Goal: Task Accomplishment & Management: Complete application form

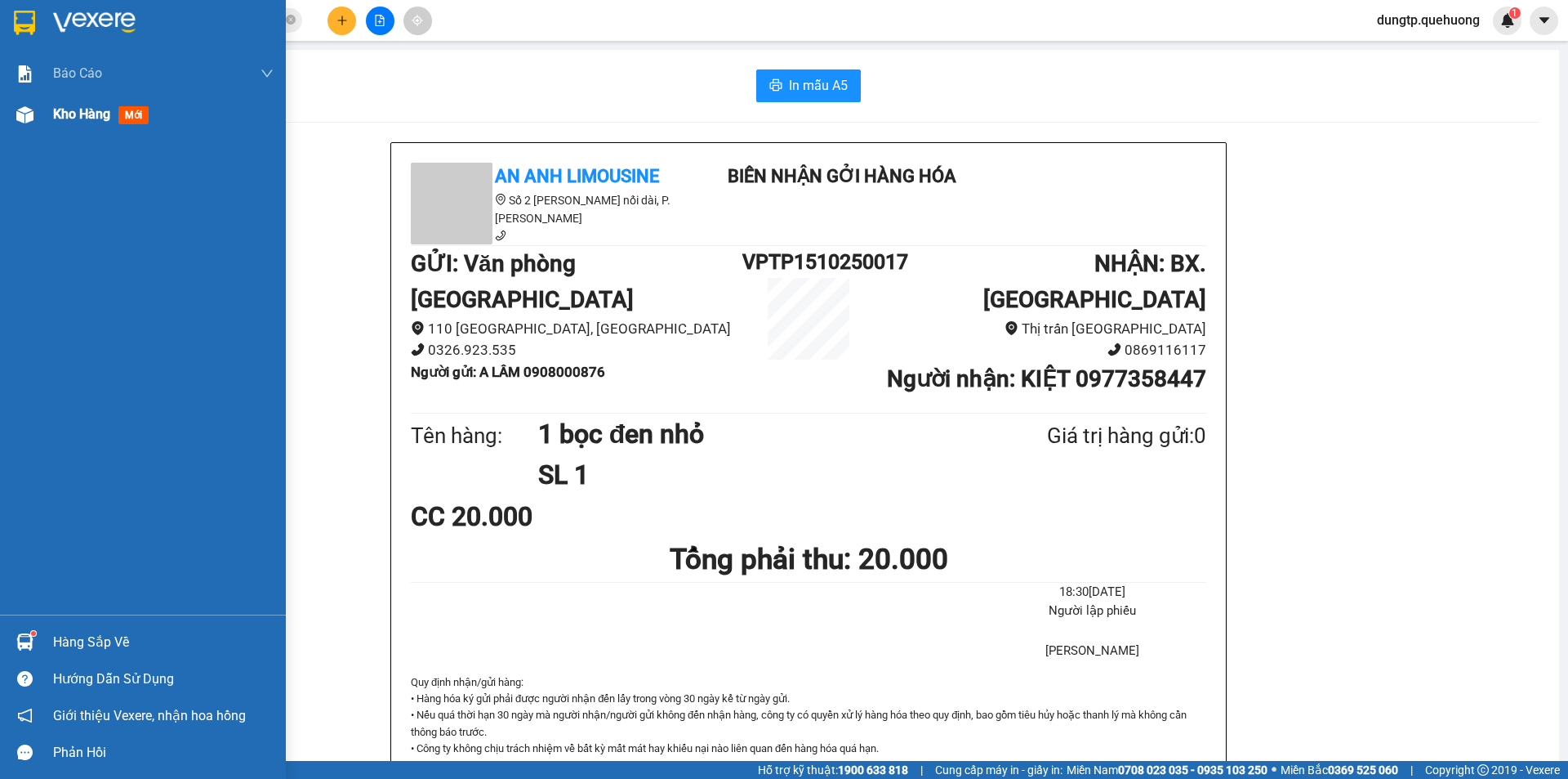
drag, startPoint x: 86, startPoint y: 115, endPoint x: 121, endPoint y: 165, distance: 61.0
click at [87, 116] on span "Kho hàng" at bounding box center [82, 114] width 58 height 16
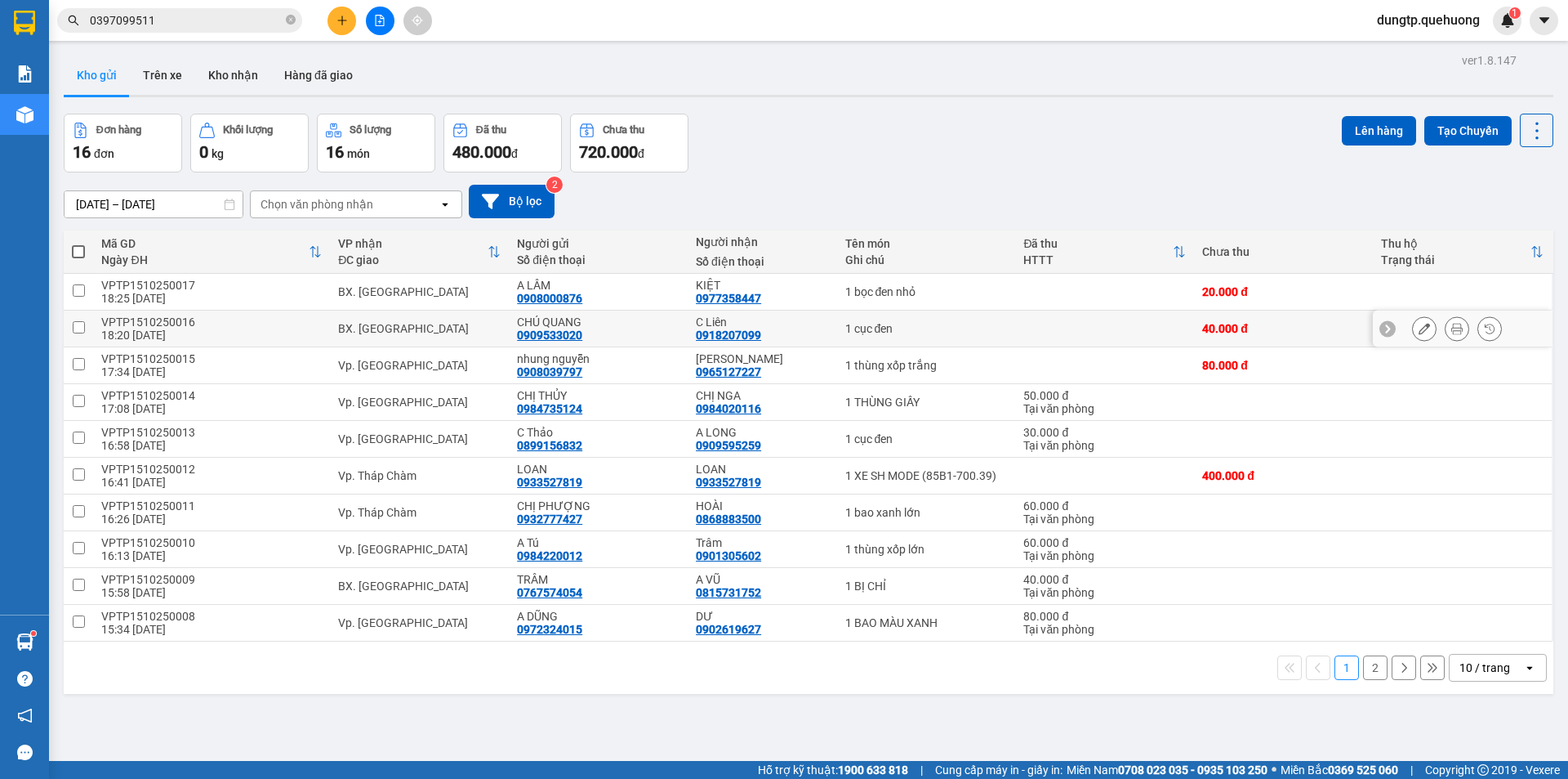
click at [1419, 333] on icon at bounding box center [1425, 328] width 12 height 12
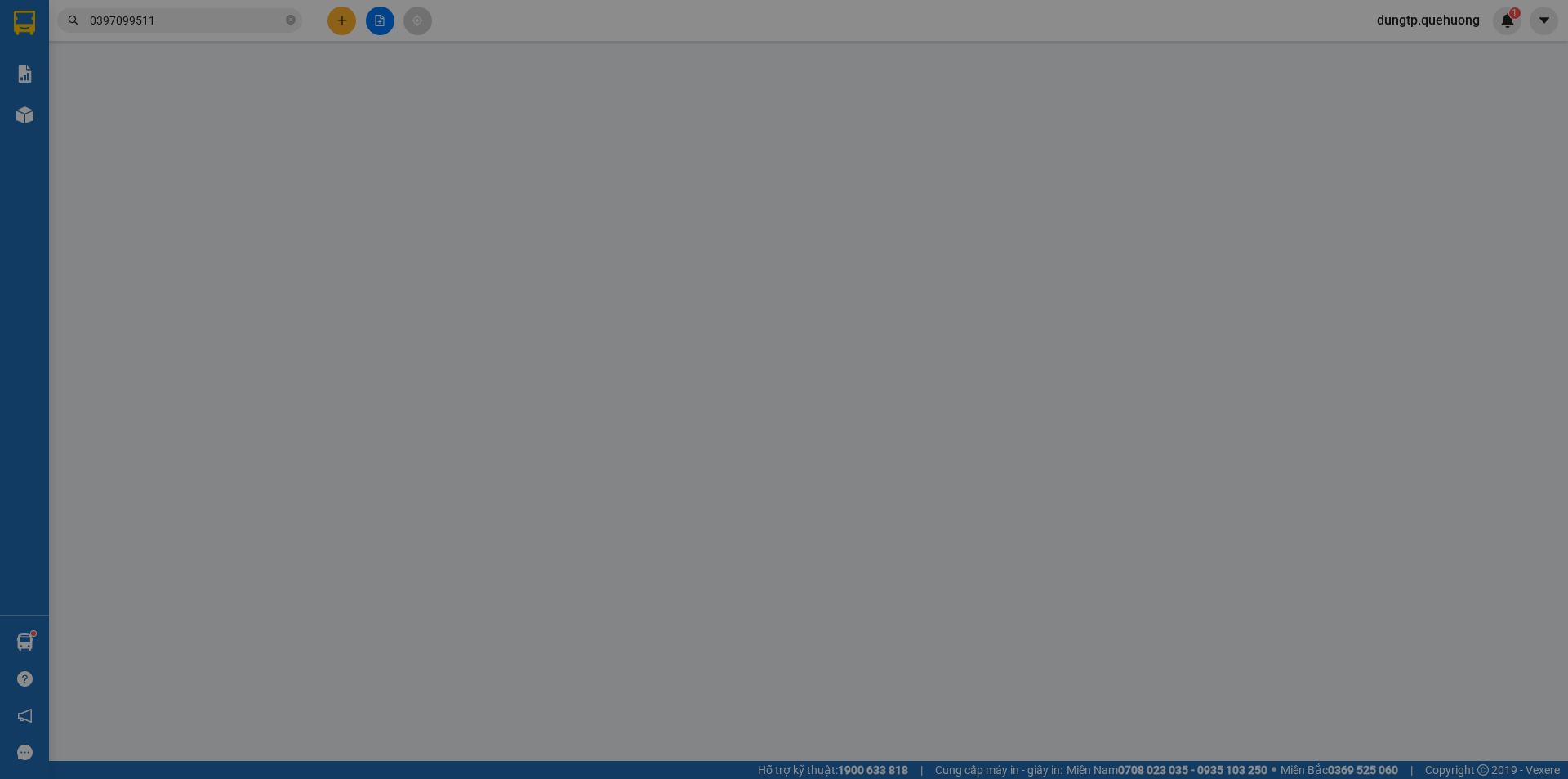
type input "0909533020"
type input "CHÚ QUANG"
type input "0918207099"
type input "C Liên"
type input "0"
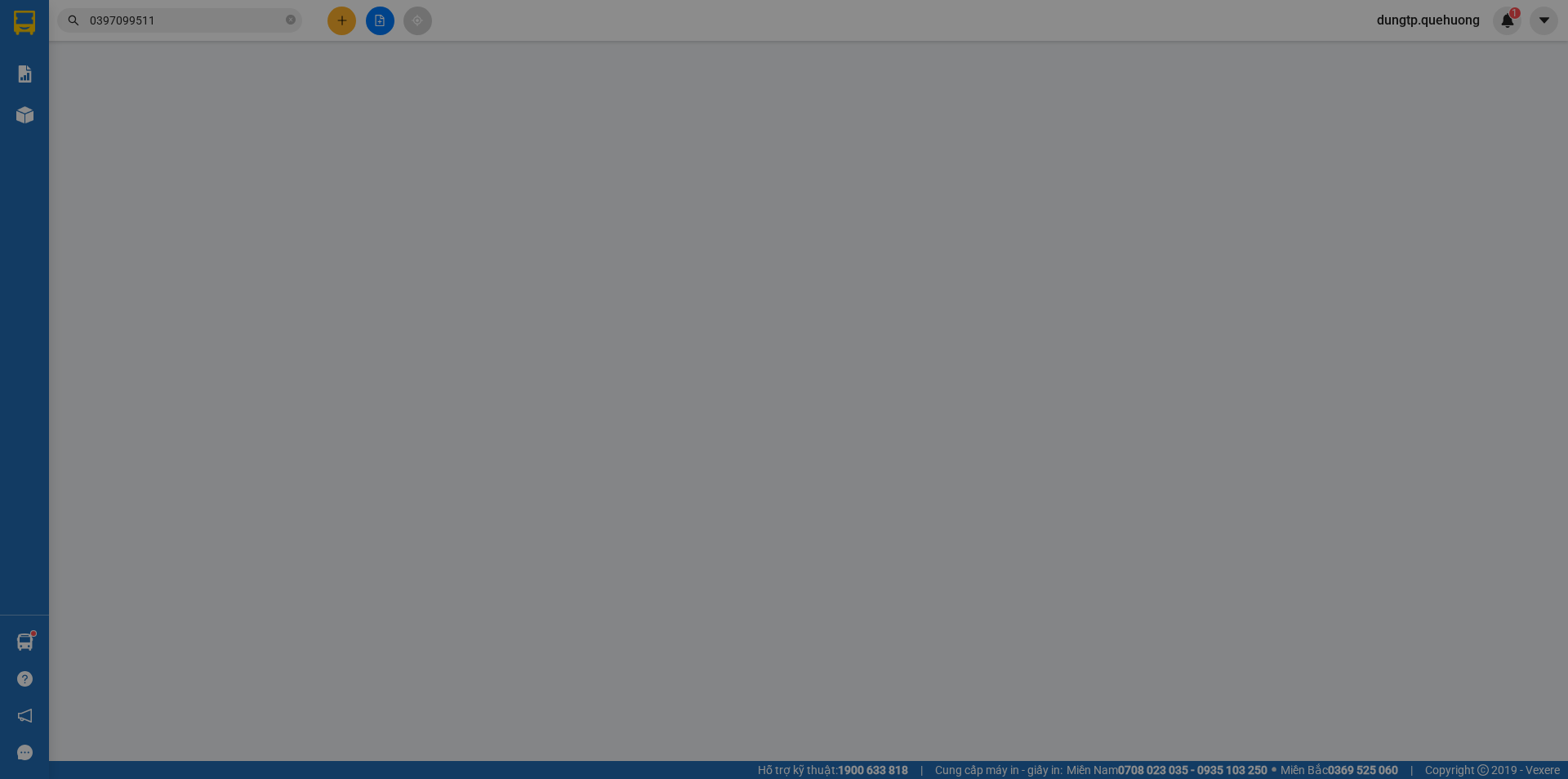
type input "40.000"
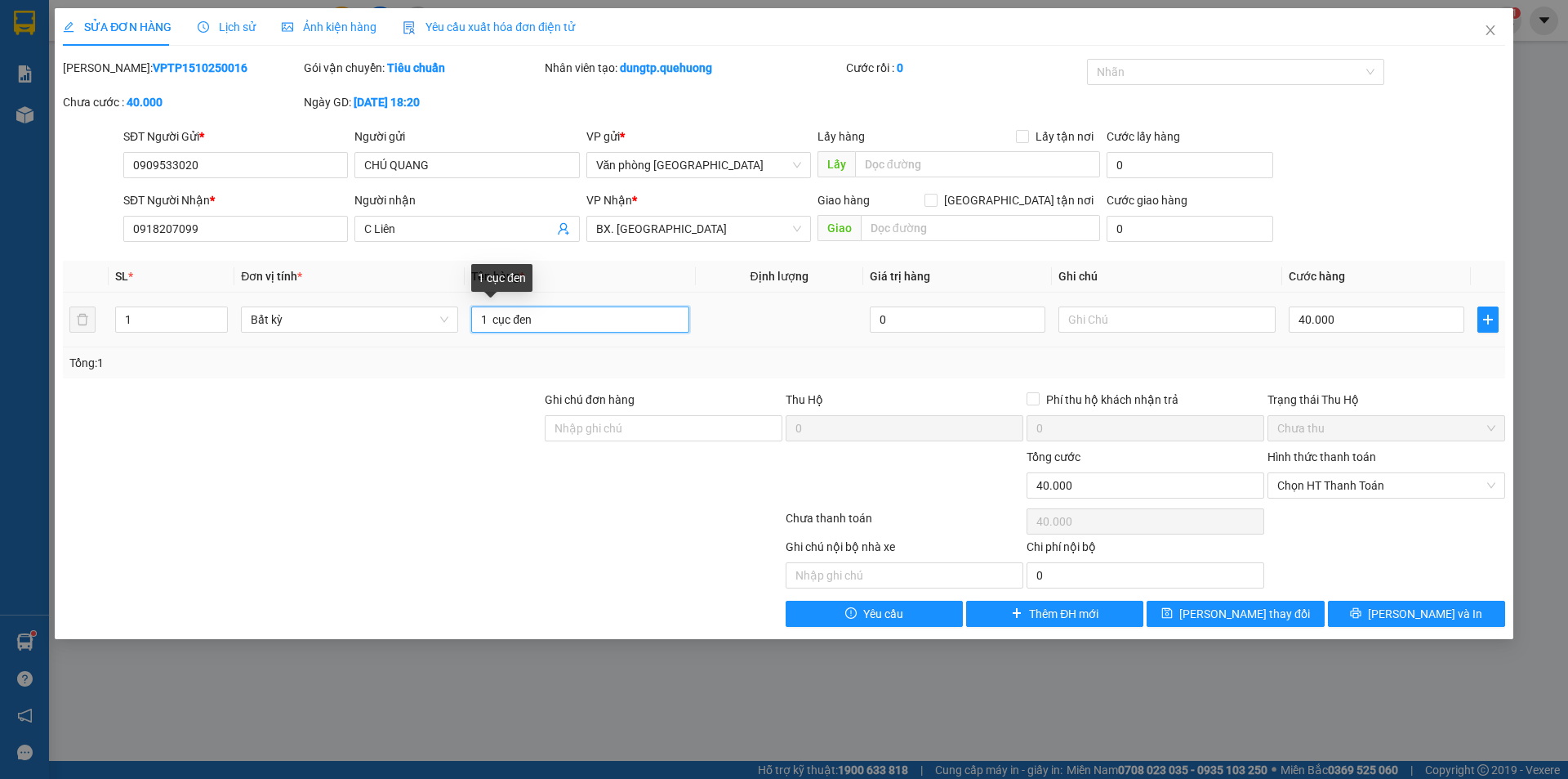
click at [618, 318] on input "1 cục đen" at bounding box center [580, 320] width 217 height 26
click at [1498, 434] on div "Chưa thu" at bounding box center [1386, 429] width 238 height 26
click at [599, 326] on input "1 cục đen" at bounding box center [580, 320] width 217 height 26
type input "1 kiện đen bự"
click at [1357, 327] on input "40.000" at bounding box center [1377, 320] width 176 height 26
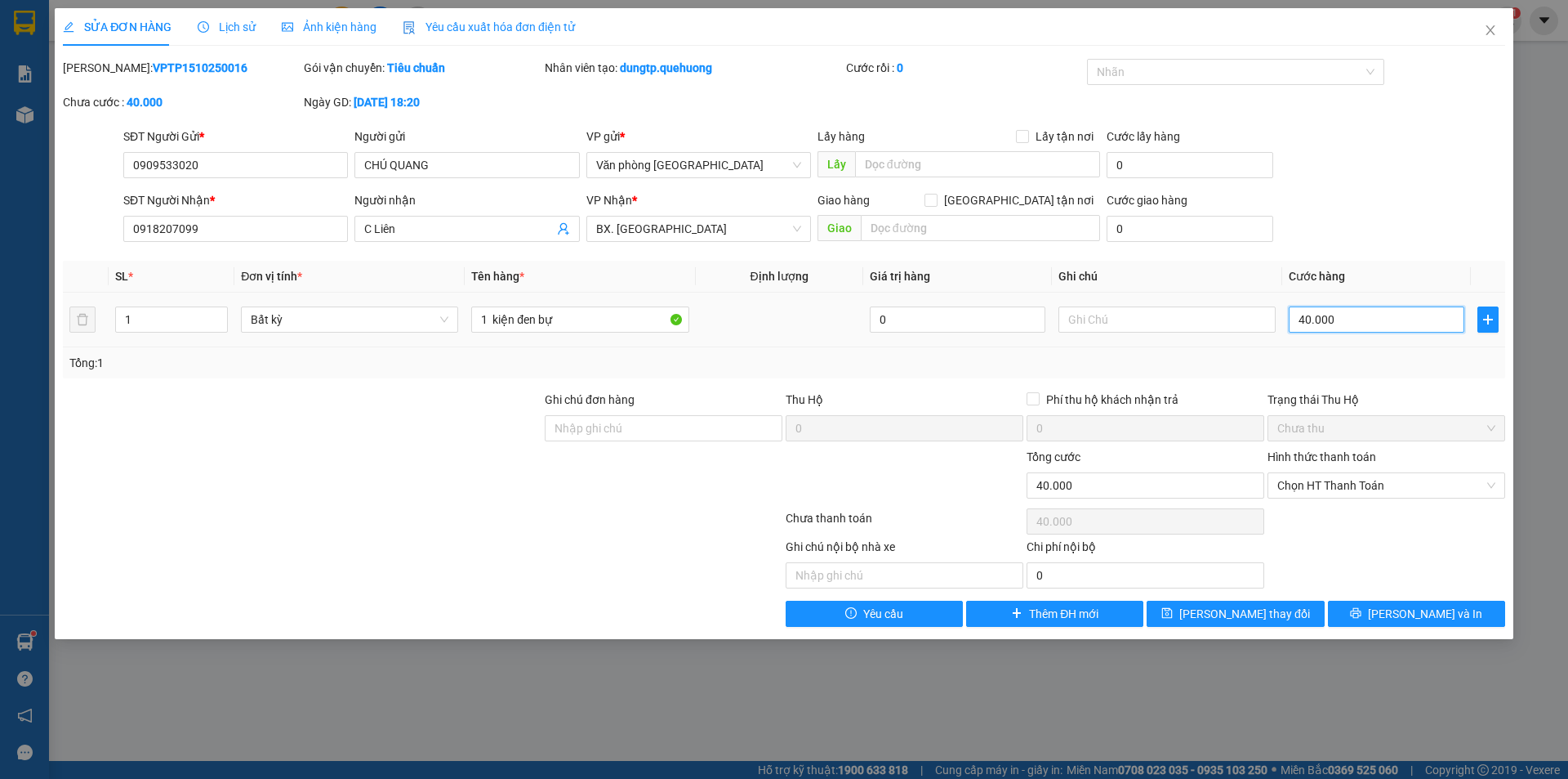
type input "0"
type input "6"
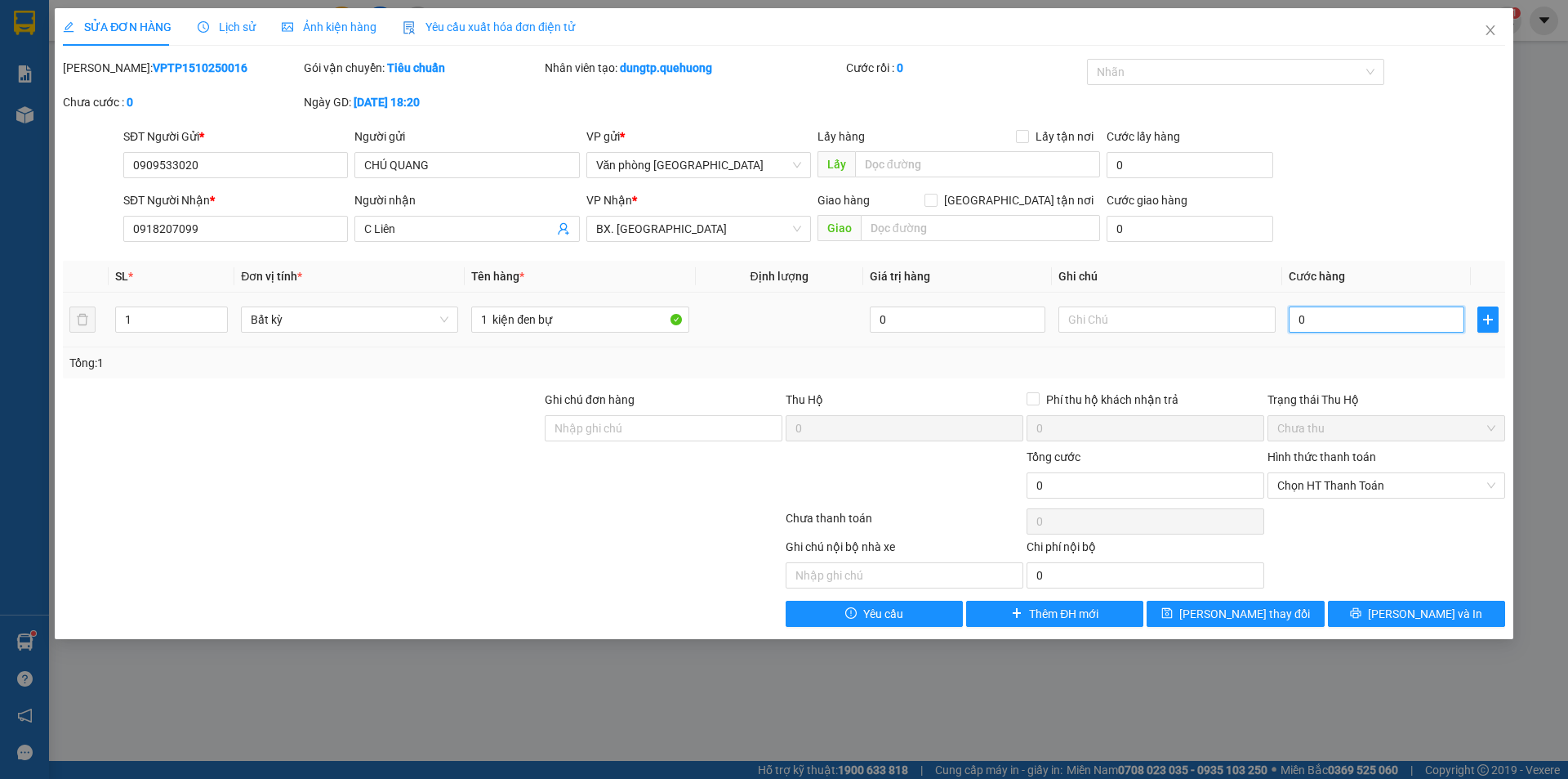
type input "06"
type input "60"
type input "060"
type input "60.000"
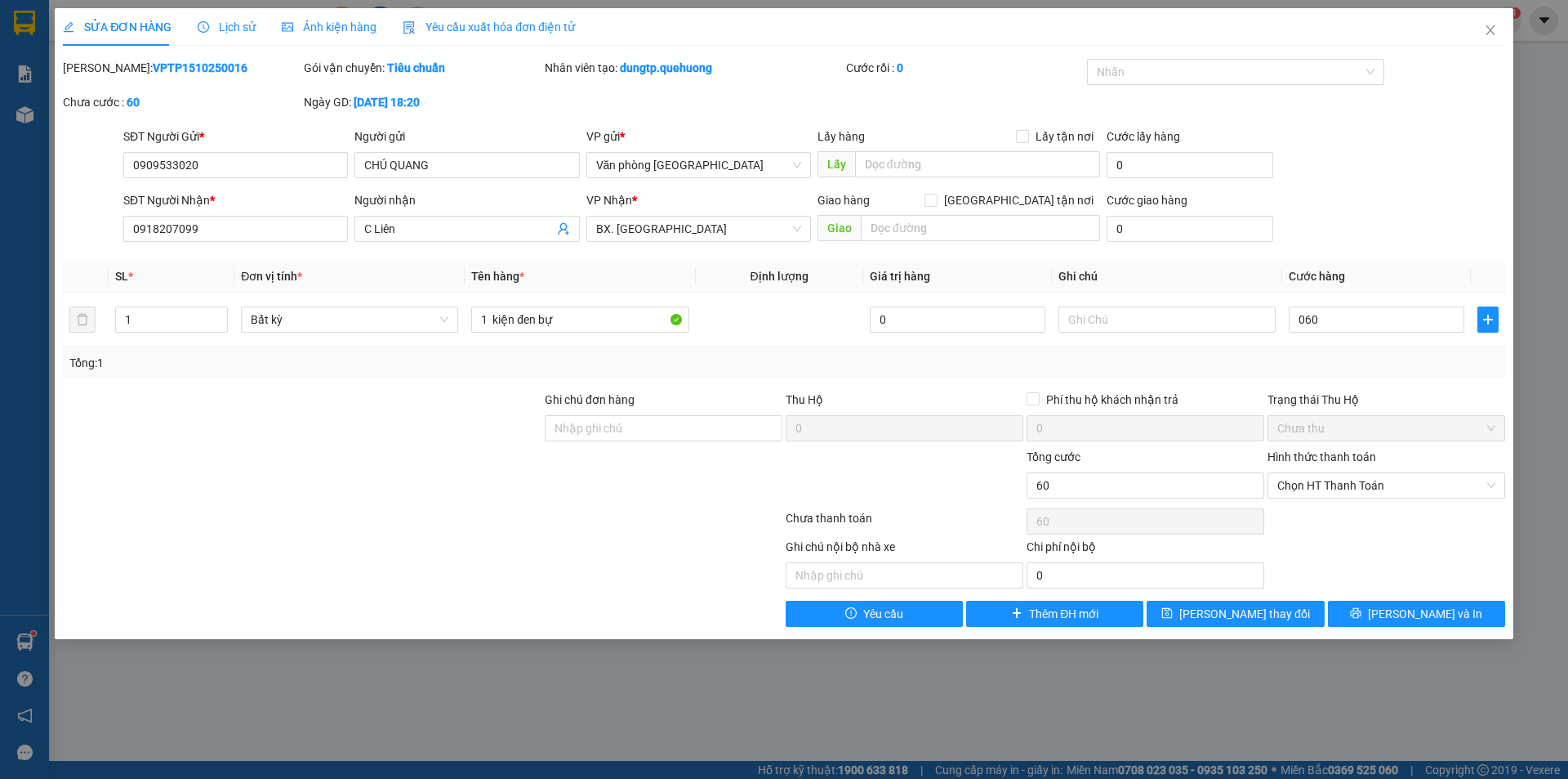
type input "60.000"
click at [1358, 379] on div "Total Paid Fee 0 Total UnPaid Fee 40.000 Cash Collection Total Fee Mã ĐH: VPTP1…" at bounding box center [784, 343] width 1442 height 568
drag, startPoint x: 1378, startPoint y: 551, endPoint x: 1377, endPoint y: 601, distance: 50.0
click at [1378, 556] on div "Ghi chú nội bộ nhà xe Chi phí nội bộ 0" at bounding box center [784, 563] width 1445 height 51
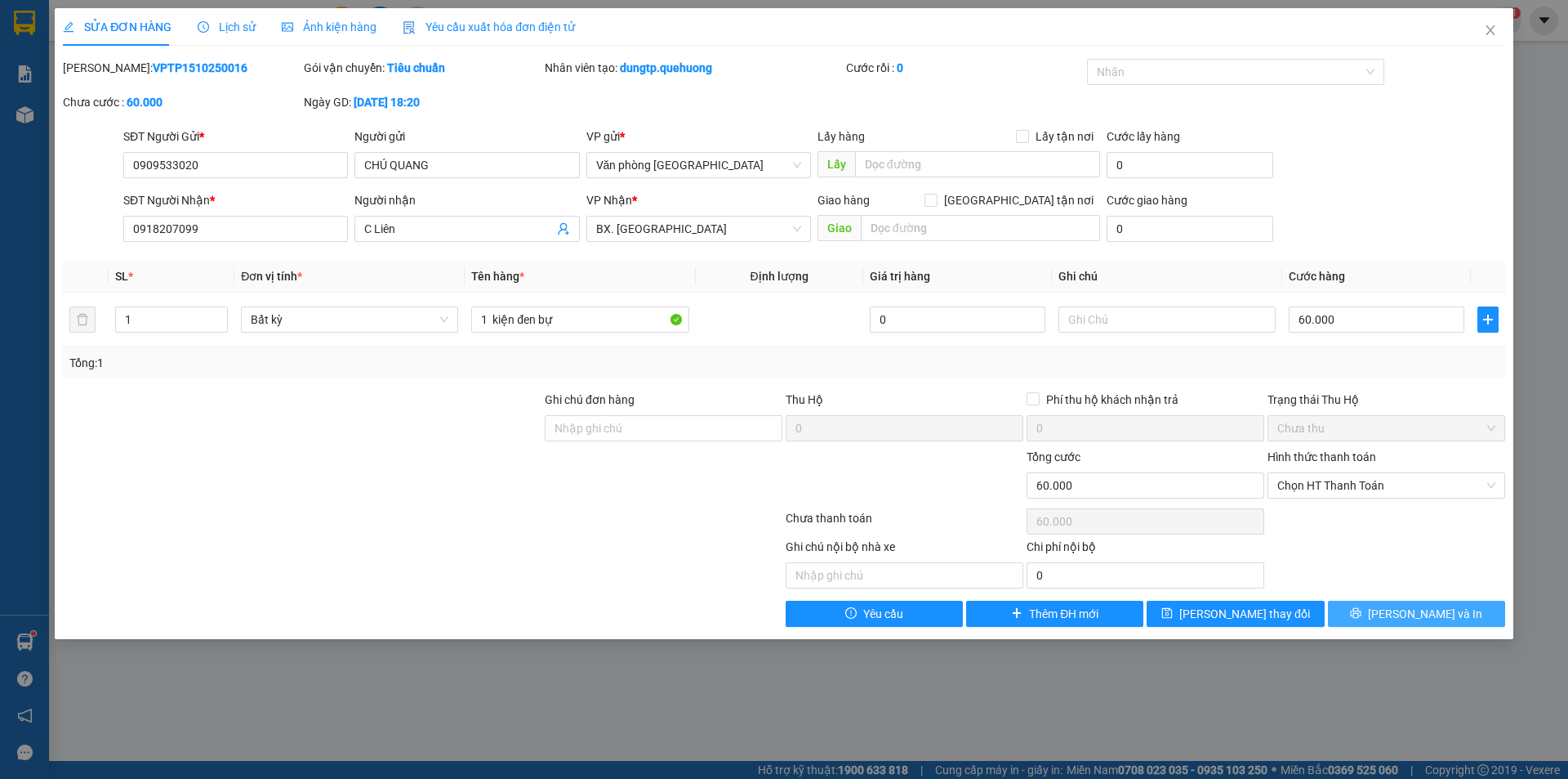
click at [1376, 619] on button "[PERSON_NAME] và In" at bounding box center [1417, 614] width 178 height 26
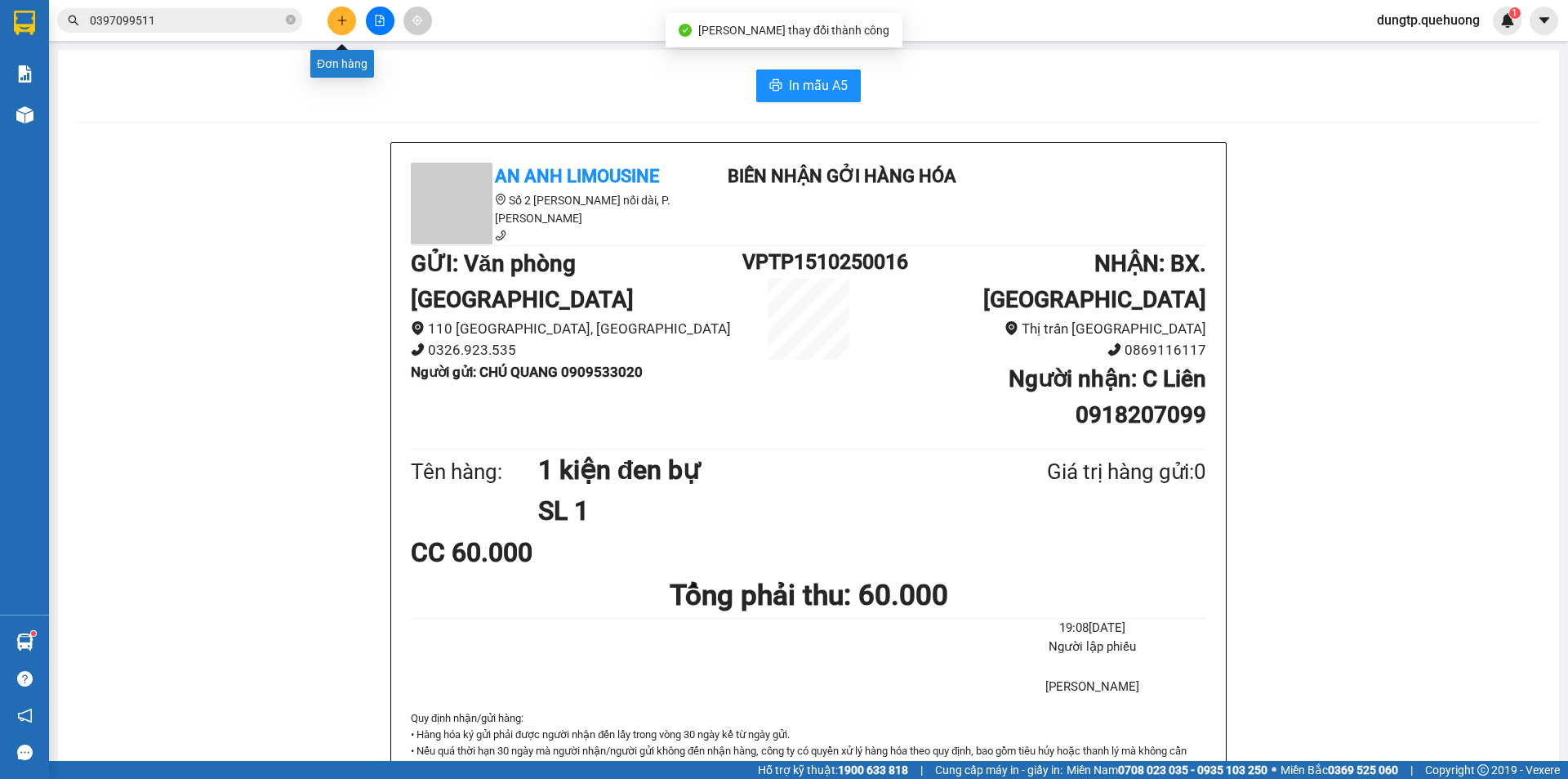
click at [340, 24] on icon "plus" at bounding box center [342, 21] width 12 height 12
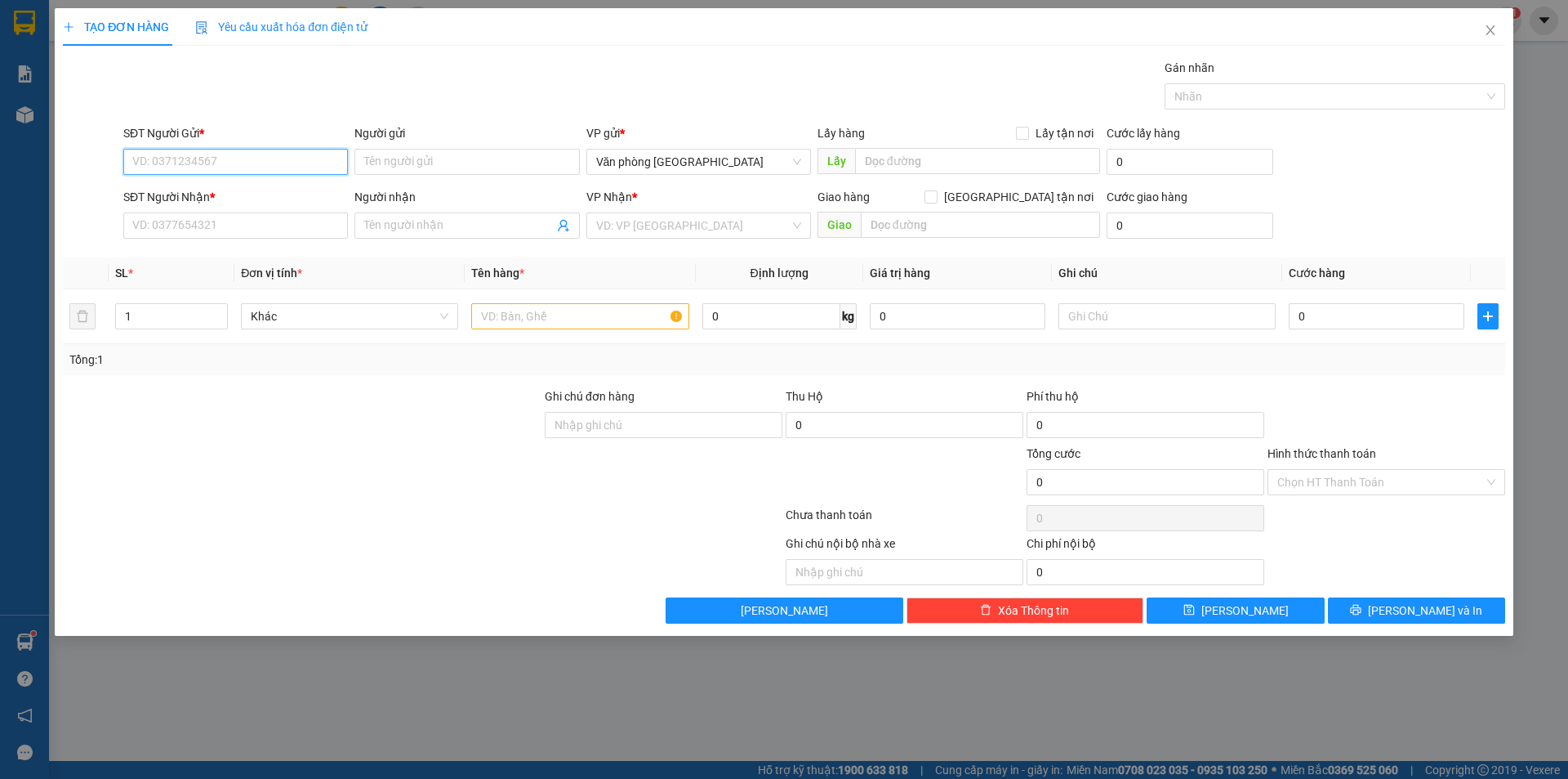
click at [301, 163] on input "SĐT Người Gửi *" at bounding box center [235, 162] width 224 height 26
click at [215, 170] on input "SĐT Người Gửi *" at bounding box center [235, 162] width 224 height 26
type input "0949129986"
click at [408, 162] on input "Người gửi" at bounding box center [466, 162] width 224 height 26
type input "chị [PERSON_NAME]"
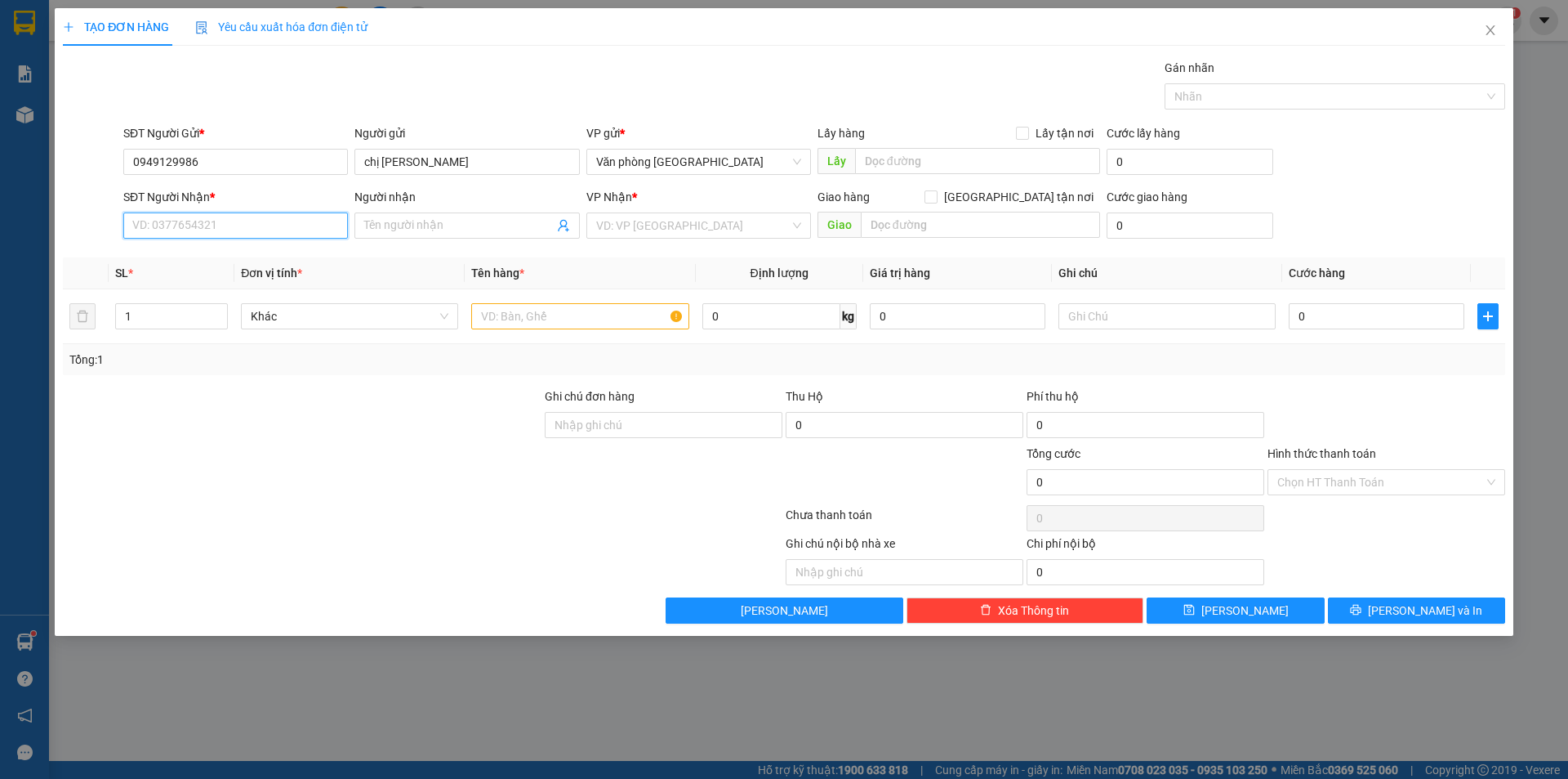
click at [272, 220] on input "SĐT Người Nhận *" at bounding box center [235, 225] width 224 height 26
type input "0949439003"
click at [369, 218] on input "Người nhận" at bounding box center [458, 225] width 188 height 18
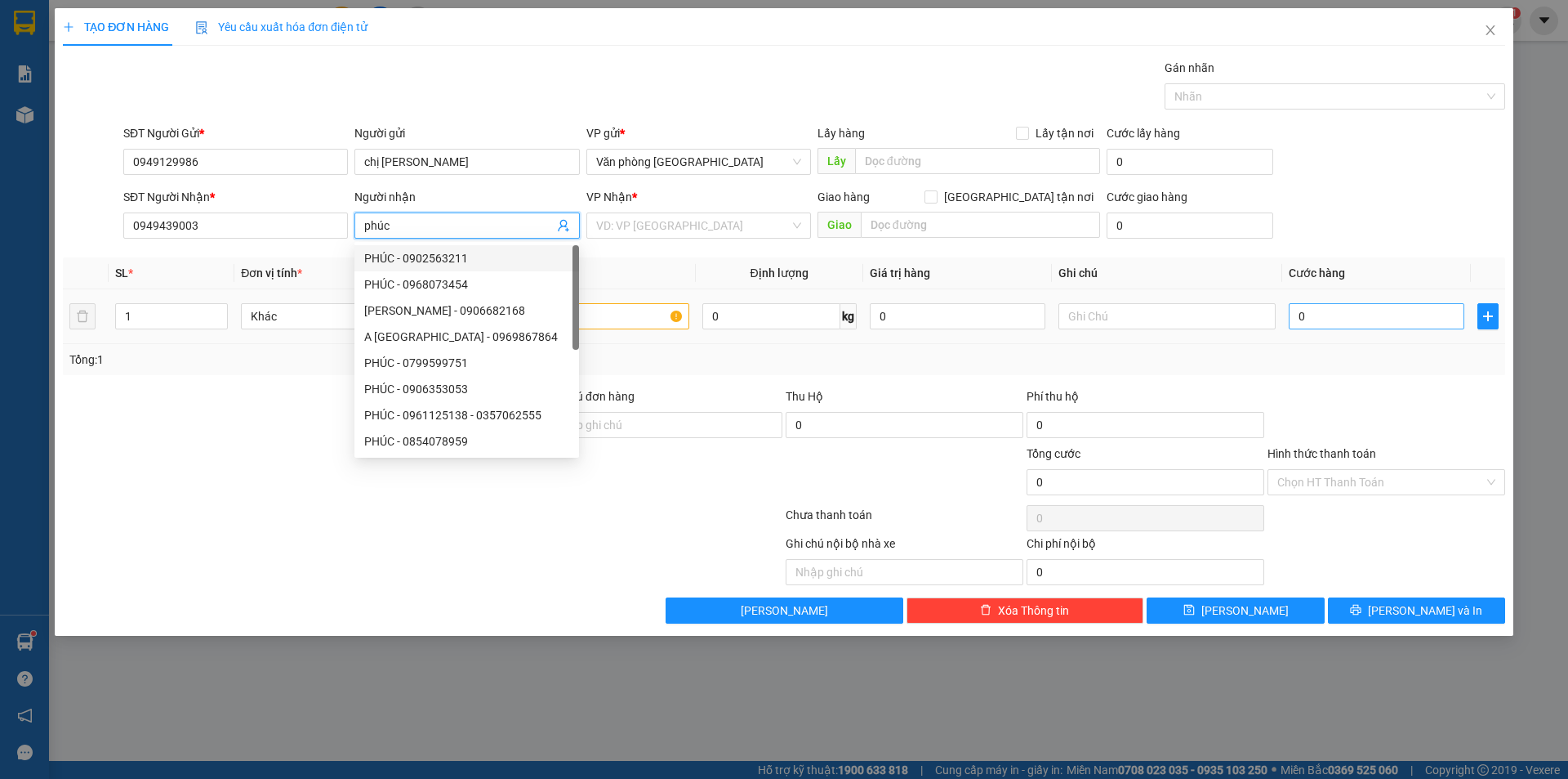
type input "phúc"
drag, startPoint x: 1326, startPoint y: 323, endPoint x: 1317, endPoint y: 322, distance: 9.1
click at [1326, 322] on input "0" at bounding box center [1377, 317] width 176 height 26
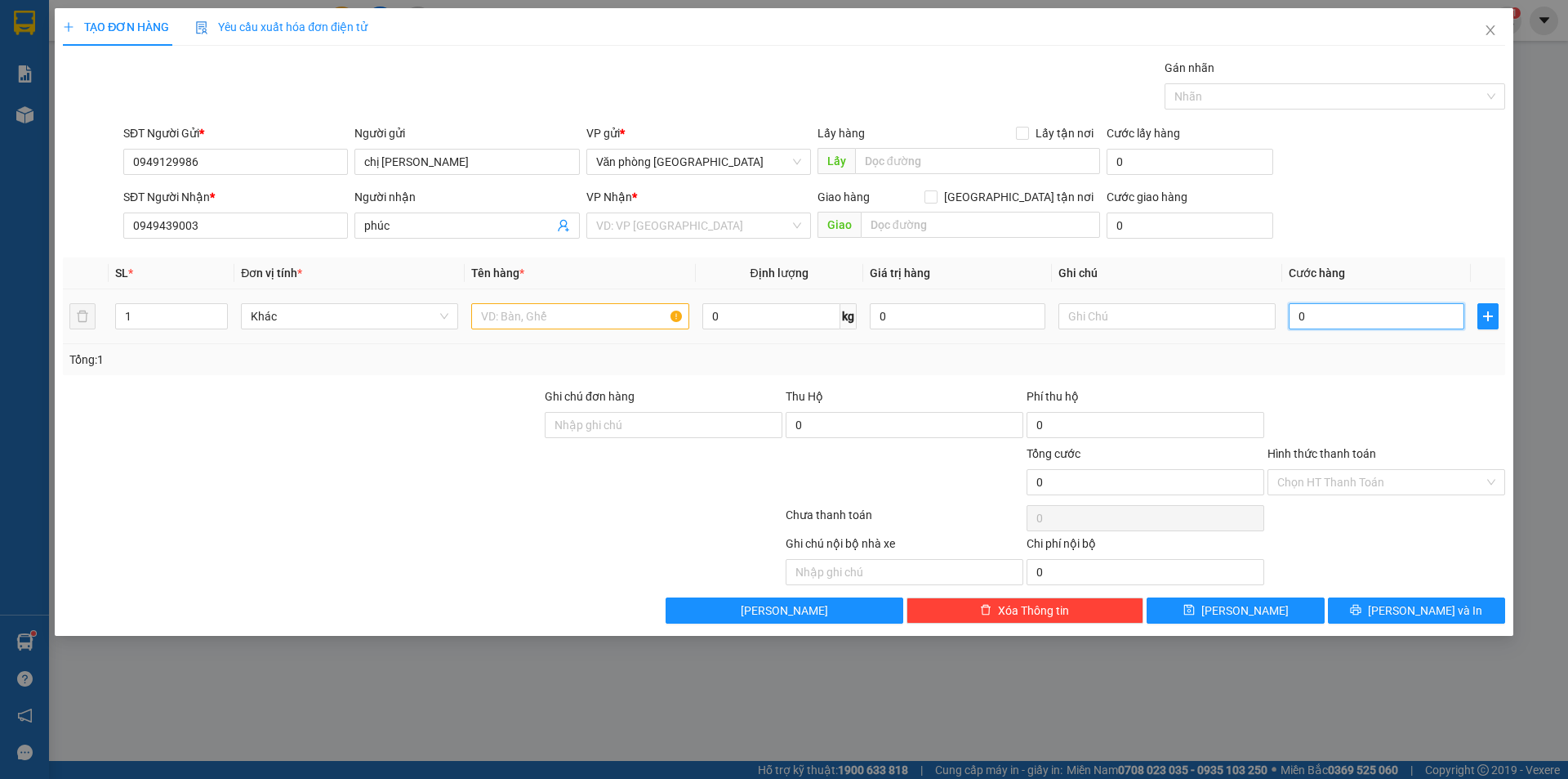
type input "4"
type input "40"
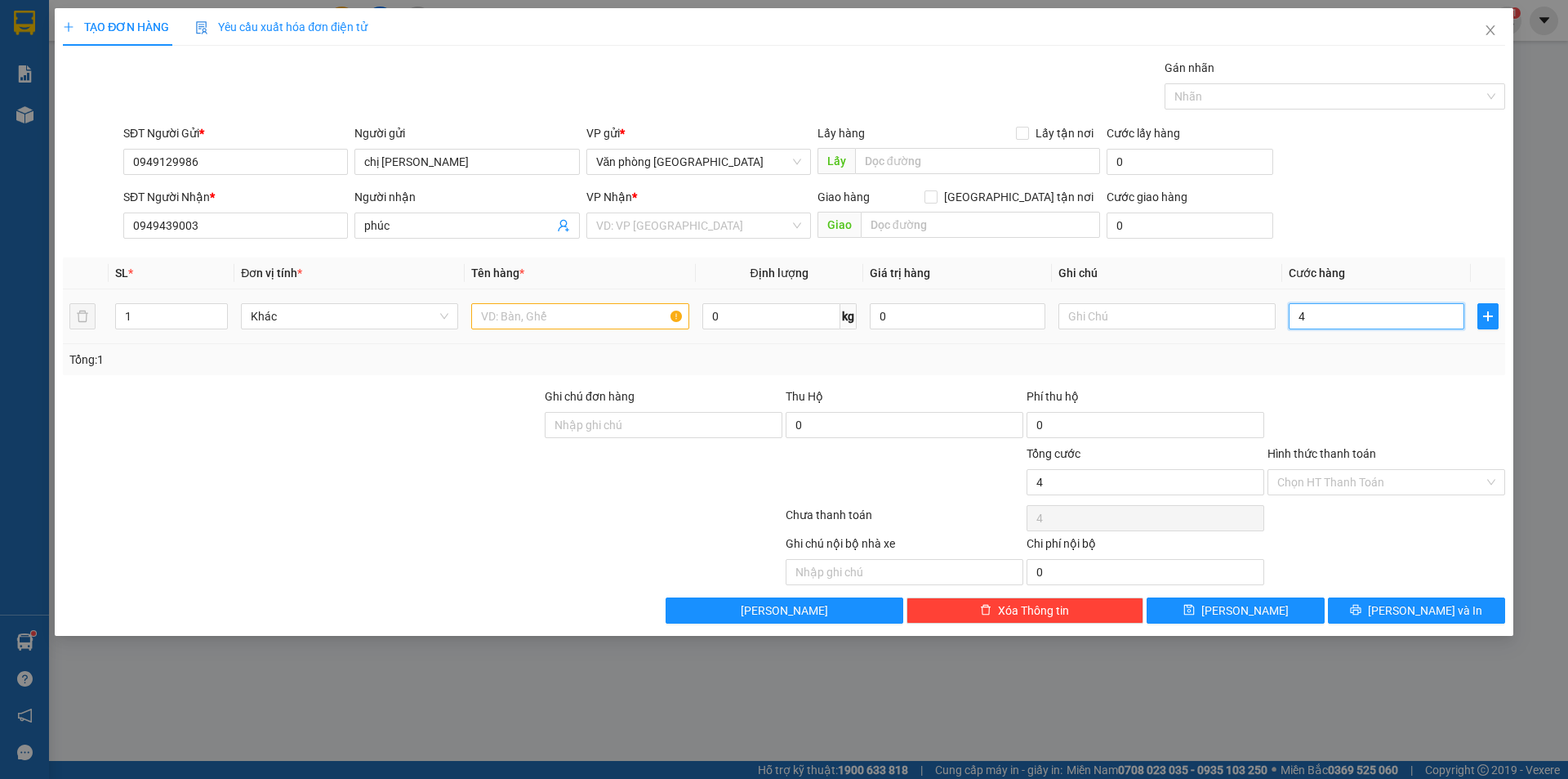
type input "40"
type input "40.000"
click at [1371, 409] on div at bounding box center [1386, 416] width 241 height 58
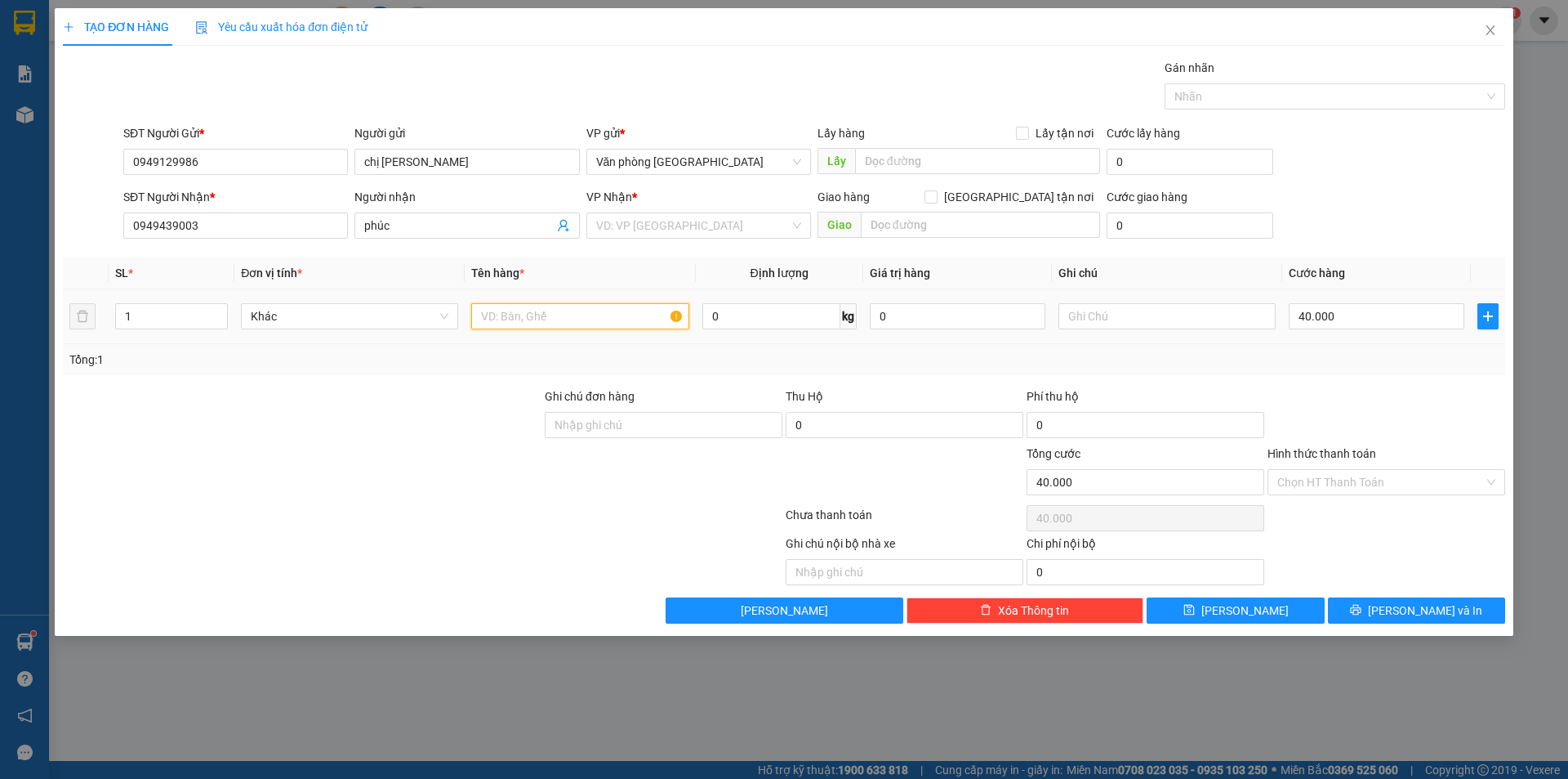
click at [557, 311] on input "text" at bounding box center [580, 317] width 217 height 26
type input "1 thùng xốp vàng"
click at [952, 225] on input "text" at bounding box center [980, 225] width 239 height 26
click at [766, 227] on input "search" at bounding box center [692, 225] width 193 height 25
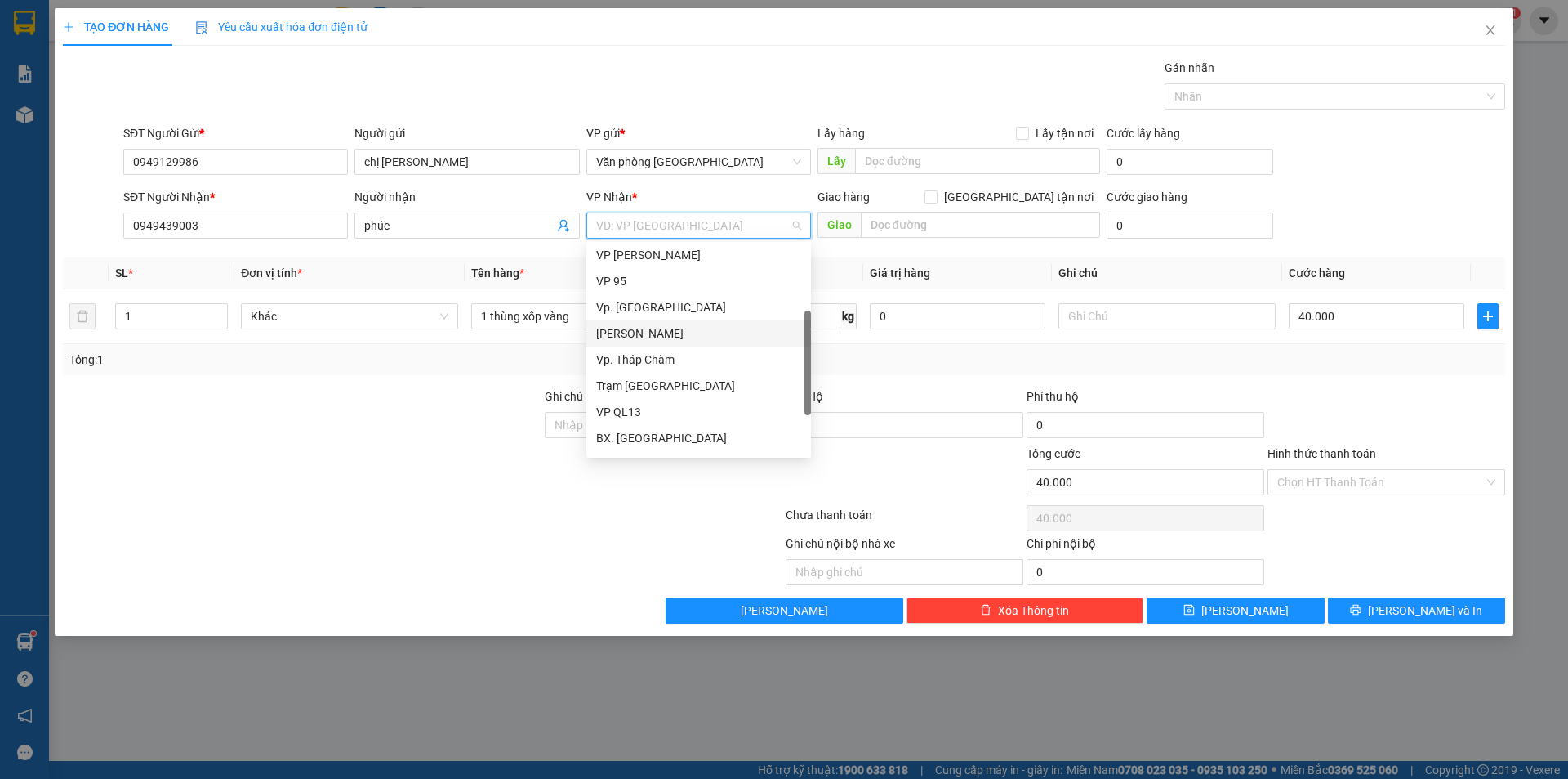
scroll to position [131, 0]
click at [645, 383] on div "BX. [GEOGRAPHIC_DATA]" at bounding box center [698, 389] width 205 height 18
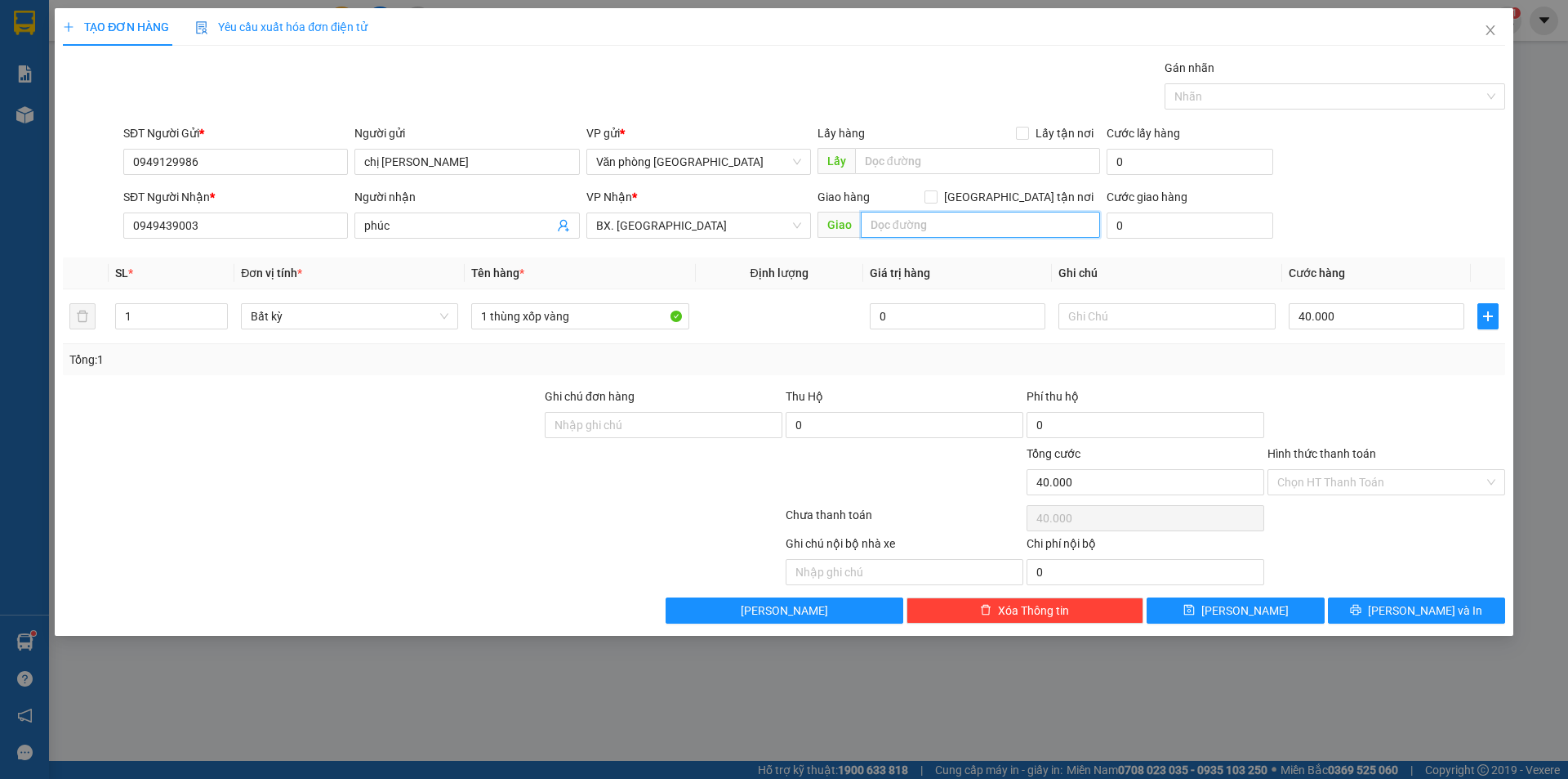
click at [914, 221] on input "text" at bounding box center [980, 225] width 239 height 26
type input "quãng sơn"
click at [1371, 480] on input "Hình thức thanh toán" at bounding box center [1381, 482] width 206 height 25
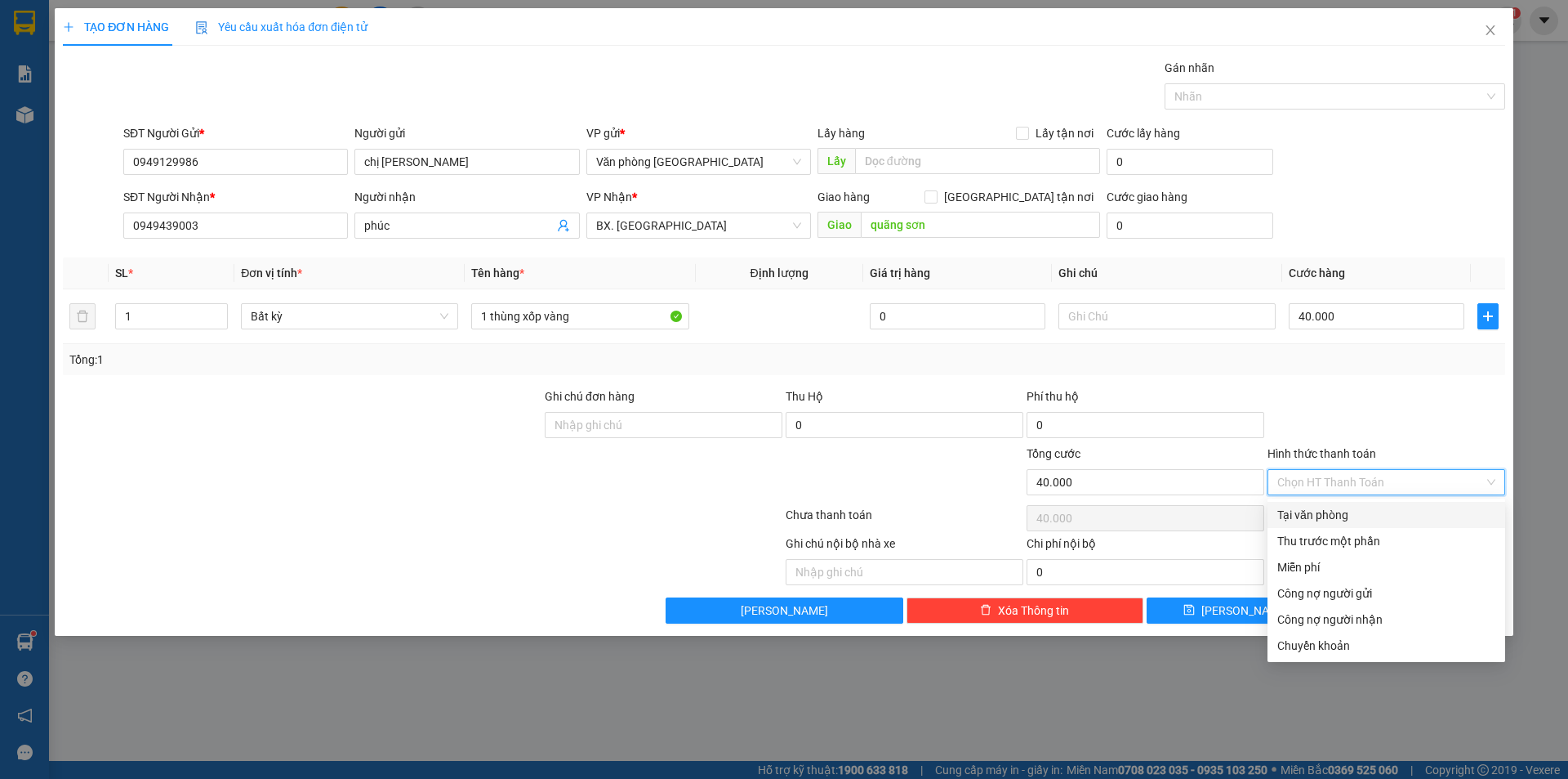
click at [1330, 508] on div "Tại văn phòng" at bounding box center [1386, 515] width 218 height 18
type input "0"
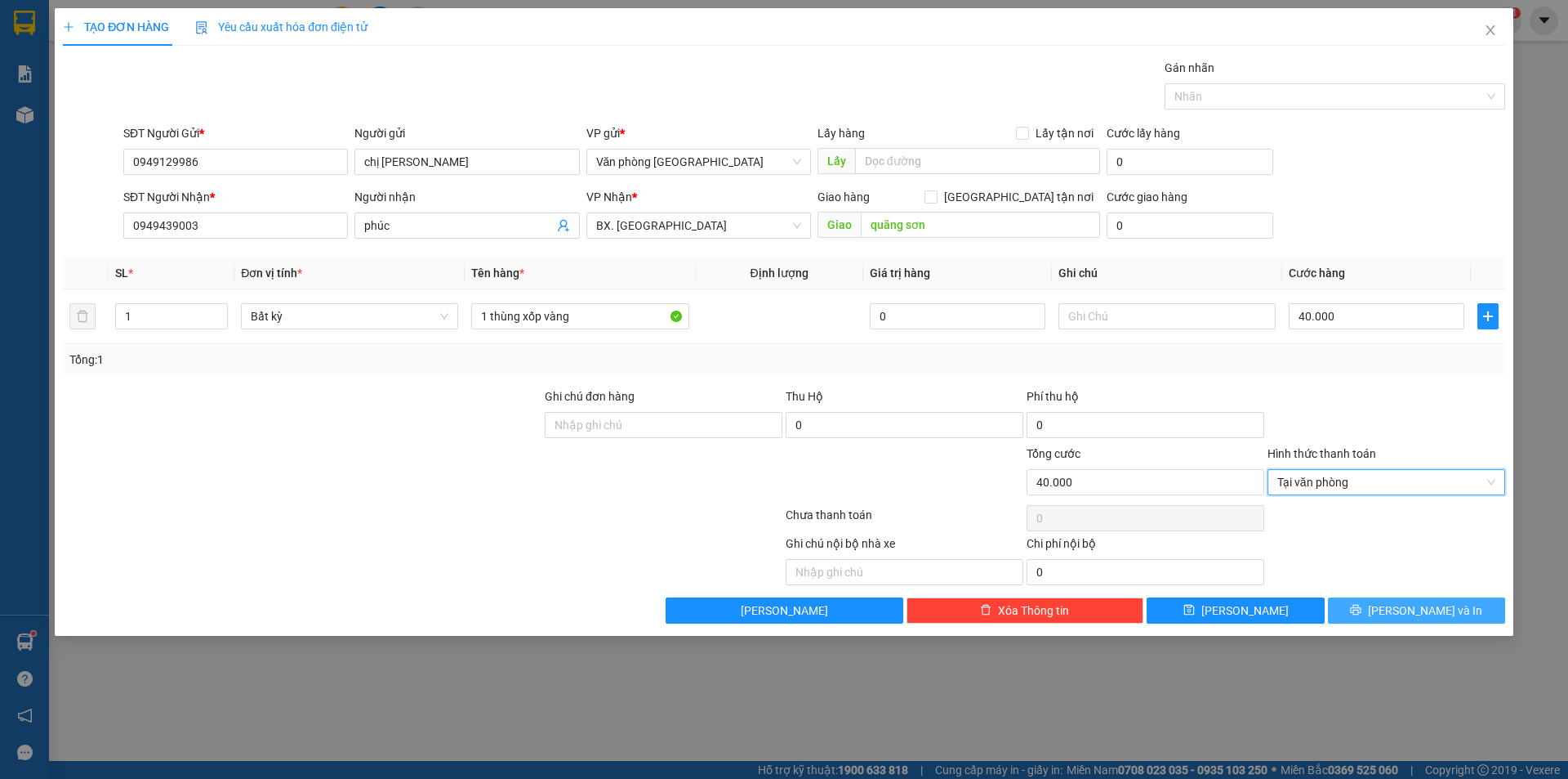
drag, startPoint x: 1399, startPoint y: 611, endPoint x: 1279, endPoint y: 577, distance: 124.7
click at [1399, 610] on button "[PERSON_NAME] và In" at bounding box center [1417, 610] width 178 height 26
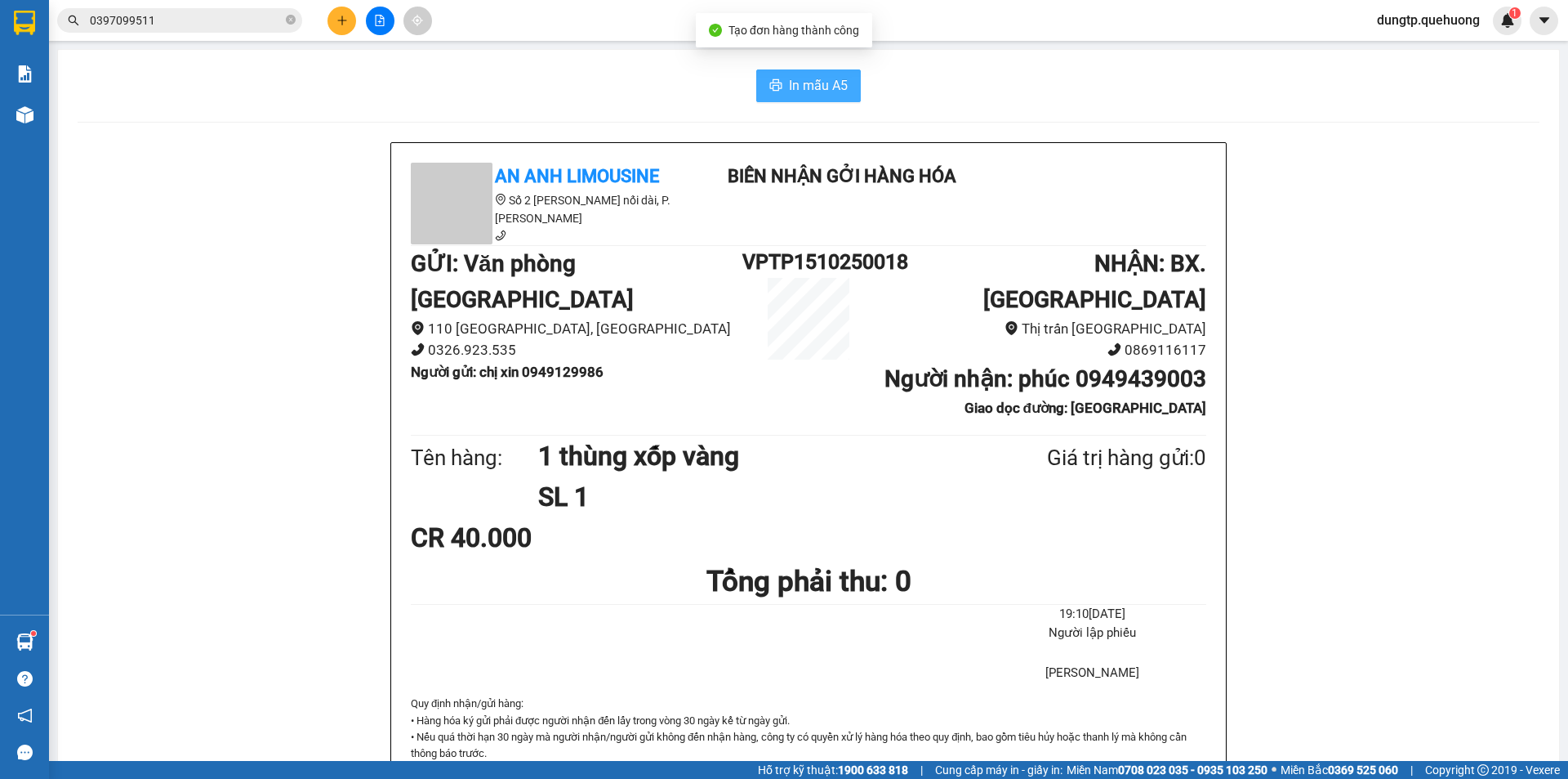
click at [809, 88] on span "In mẫu A5" at bounding box center [819, 85] width 59 height 21
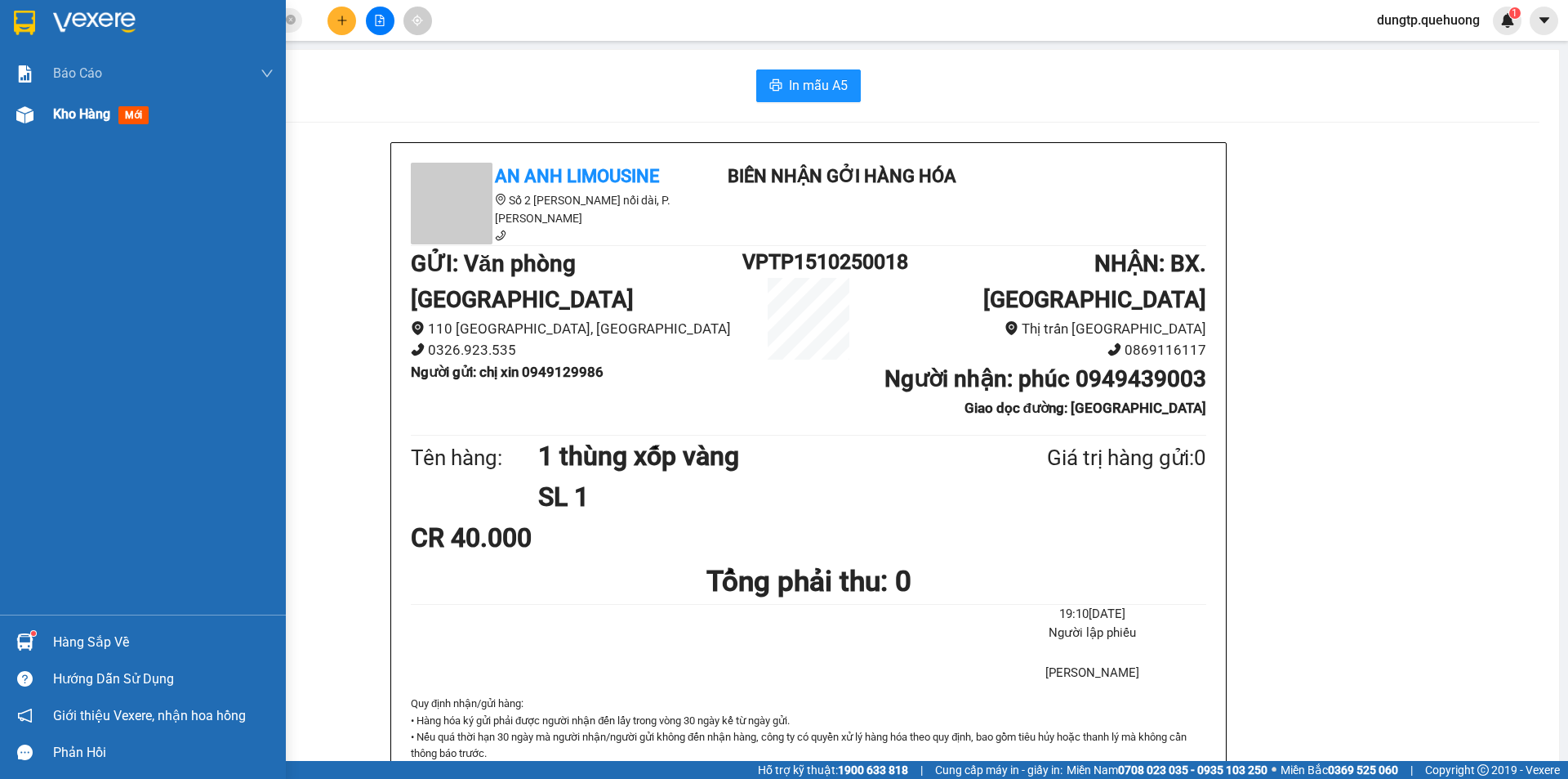
click at [86, 106] on span "Kho hàng" at bounding box center [82, 114] width 58 height 16
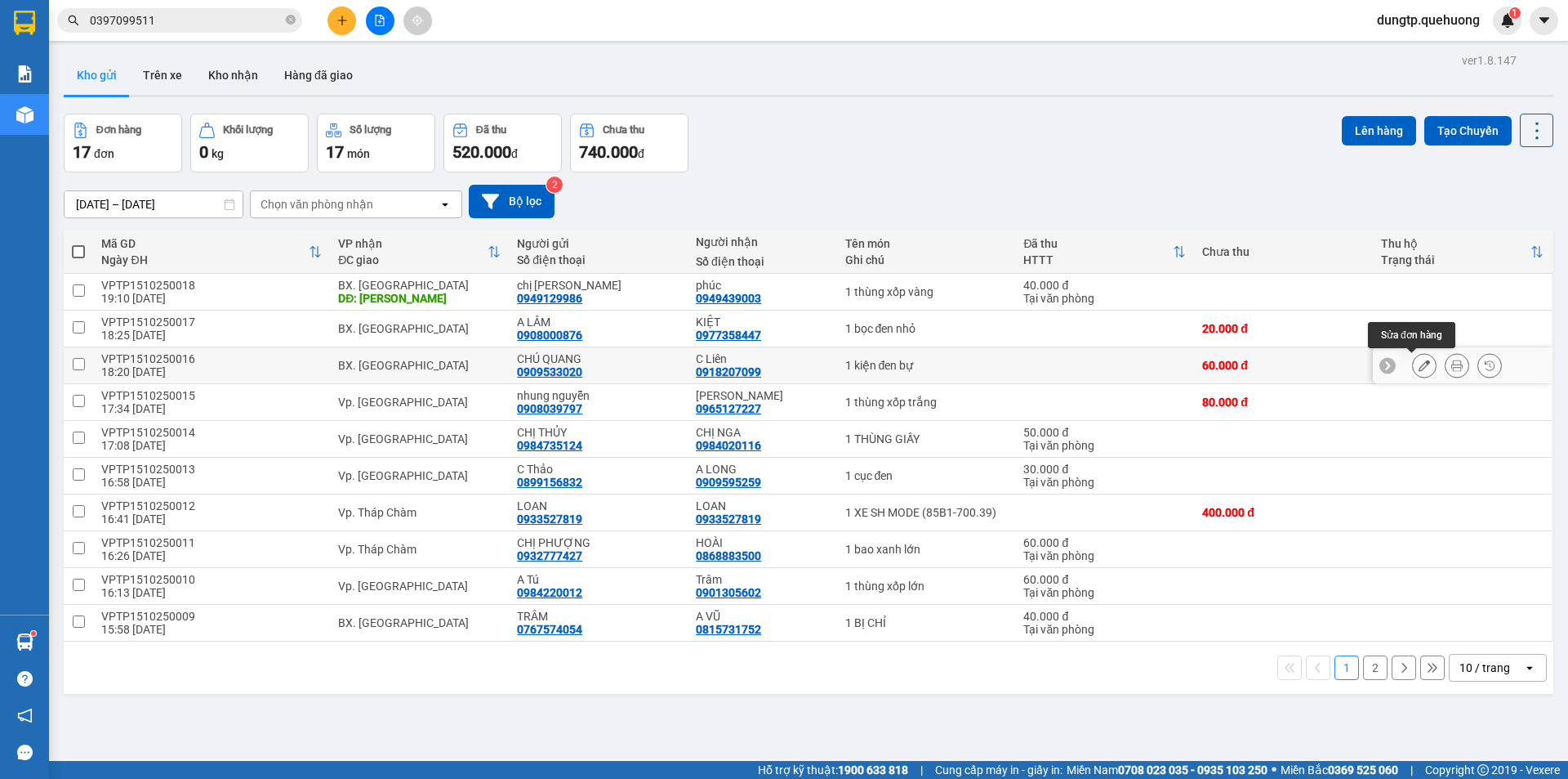
click at [1413, 373] on button at bounding box center [1425, 365] width 23 height 29
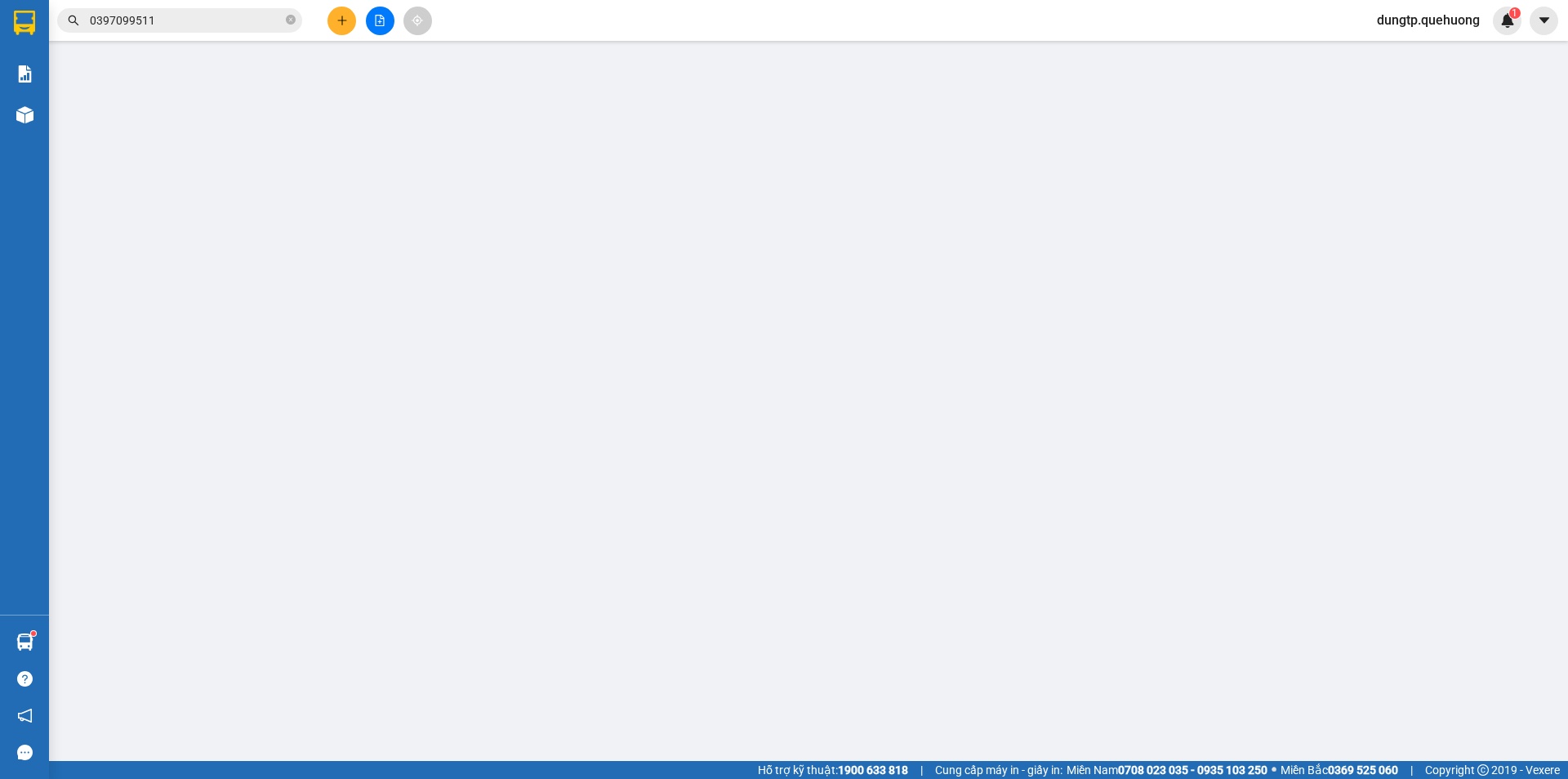
type input "0909533020"
type input "CHÚ QUANG"
type input "0918207099"
type input "C Liên"
type input "0"
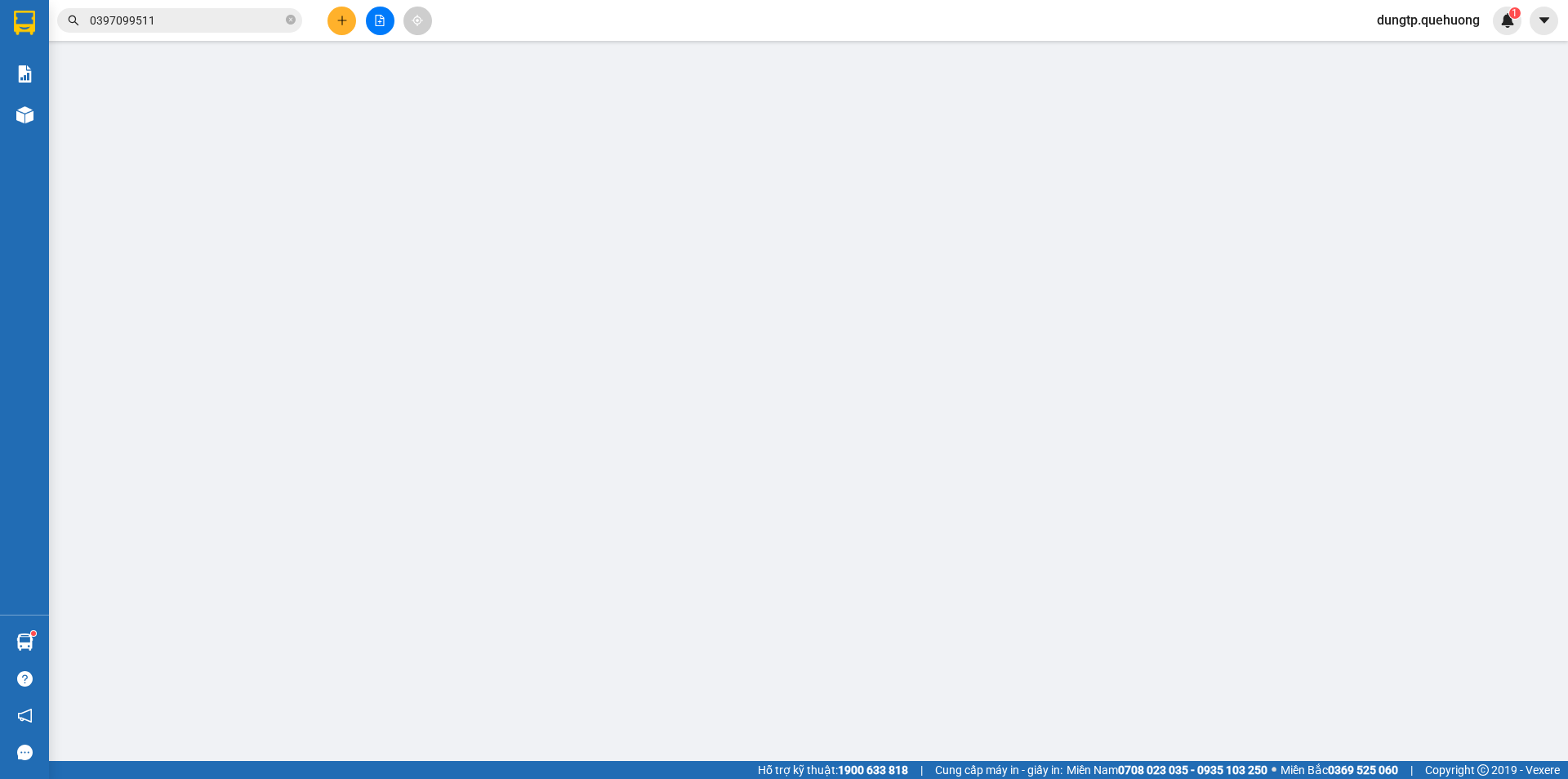
type input "60.000"
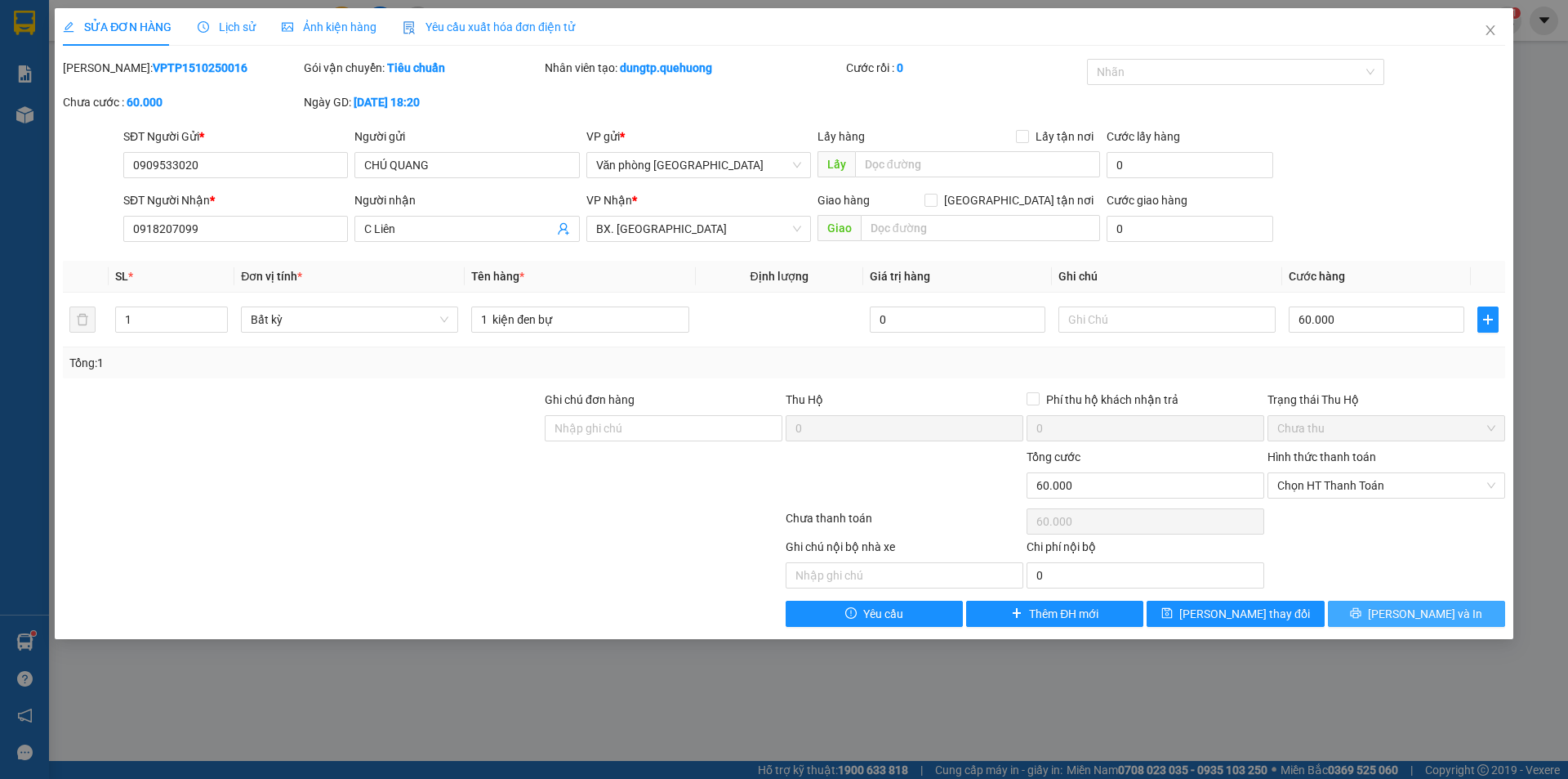
click at [1404, 609] on span "[PERSON_NAME] và In" at bounding box center [1425, 614] width 114 height 18
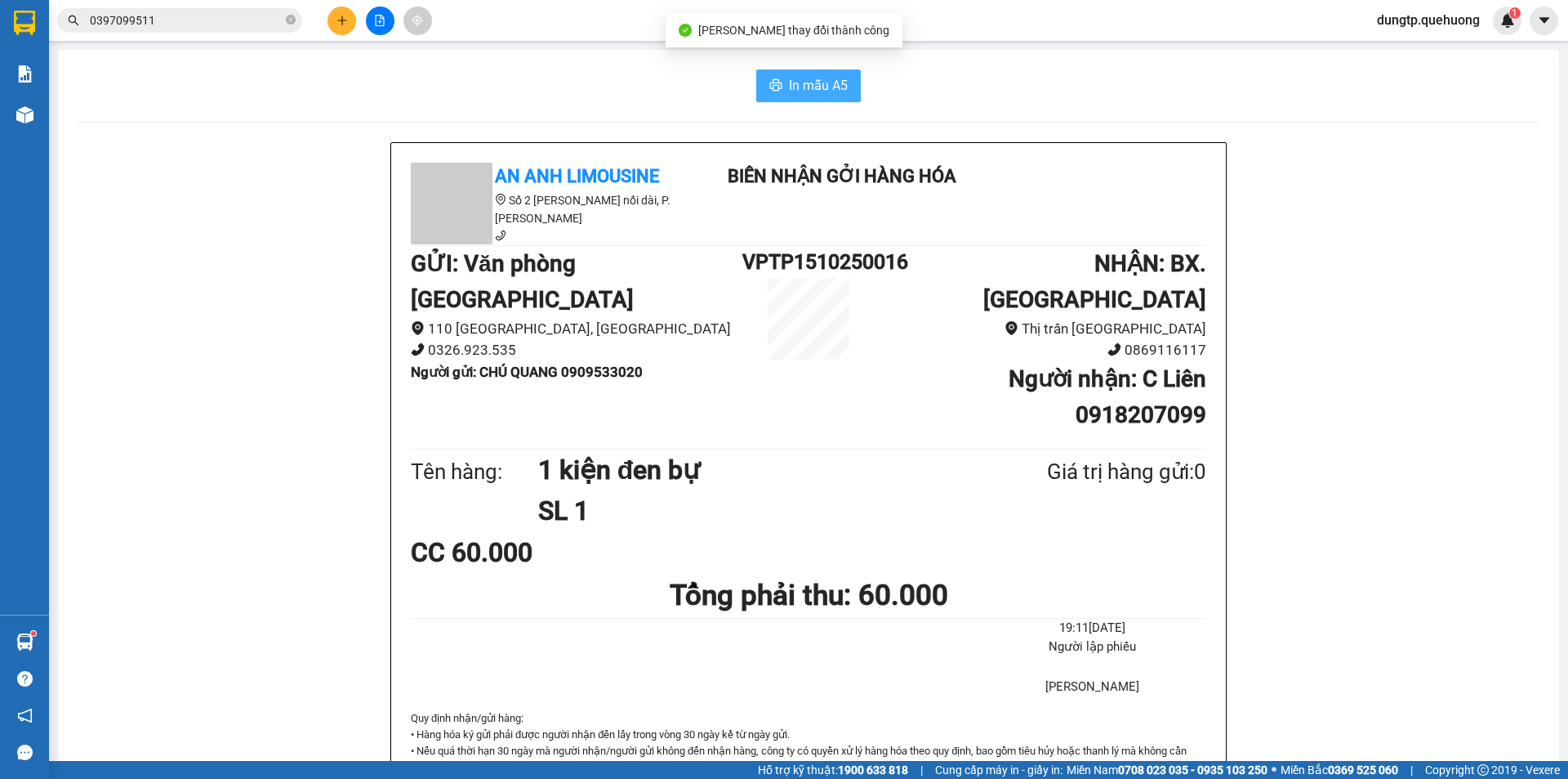
click at [798, 90] on span "In mẫu A5" at bounding box center [819, 85] width 59 height 21
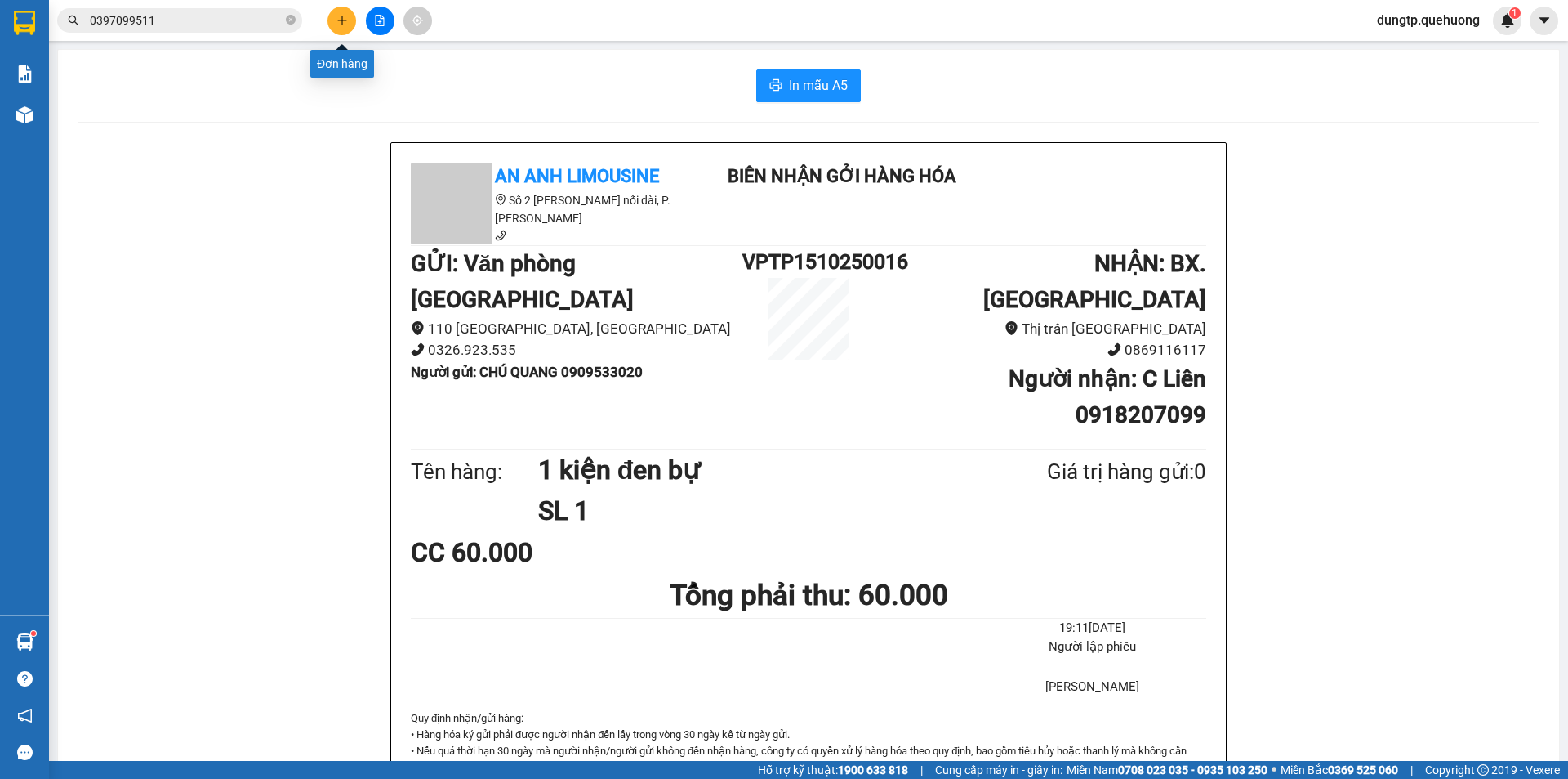
click at [342, 18] on icon "plus" at bounding box center [341, 20] width 1 height 9
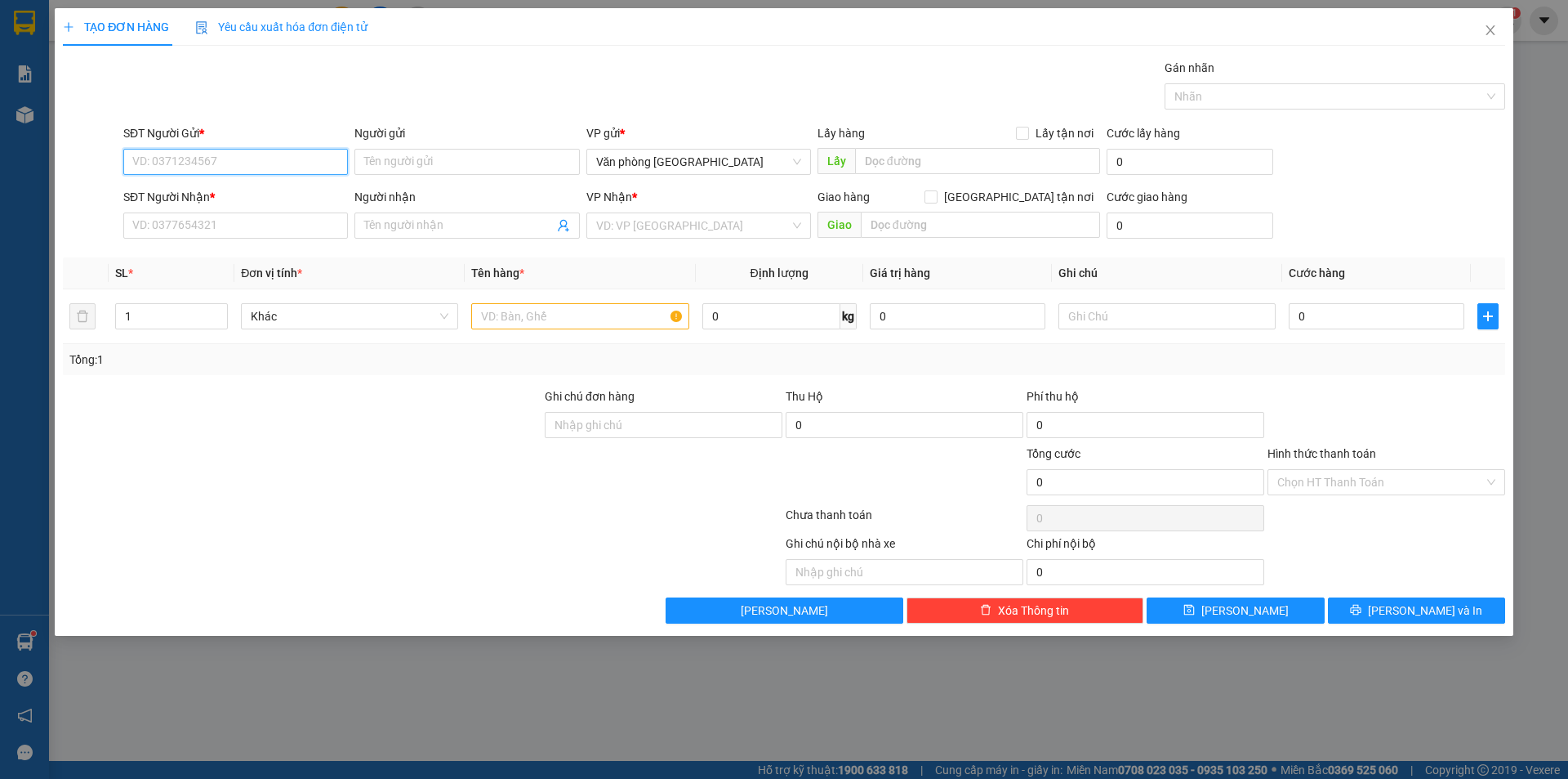
drag, startPoint x: 239, startPoint y: 161, endPoint x: 228, endPoint y: 174, distance: 17.0
click at [229, 172] on input "SĐT Người Gửi *" at bounding box center [235, 162] width 224 height 26
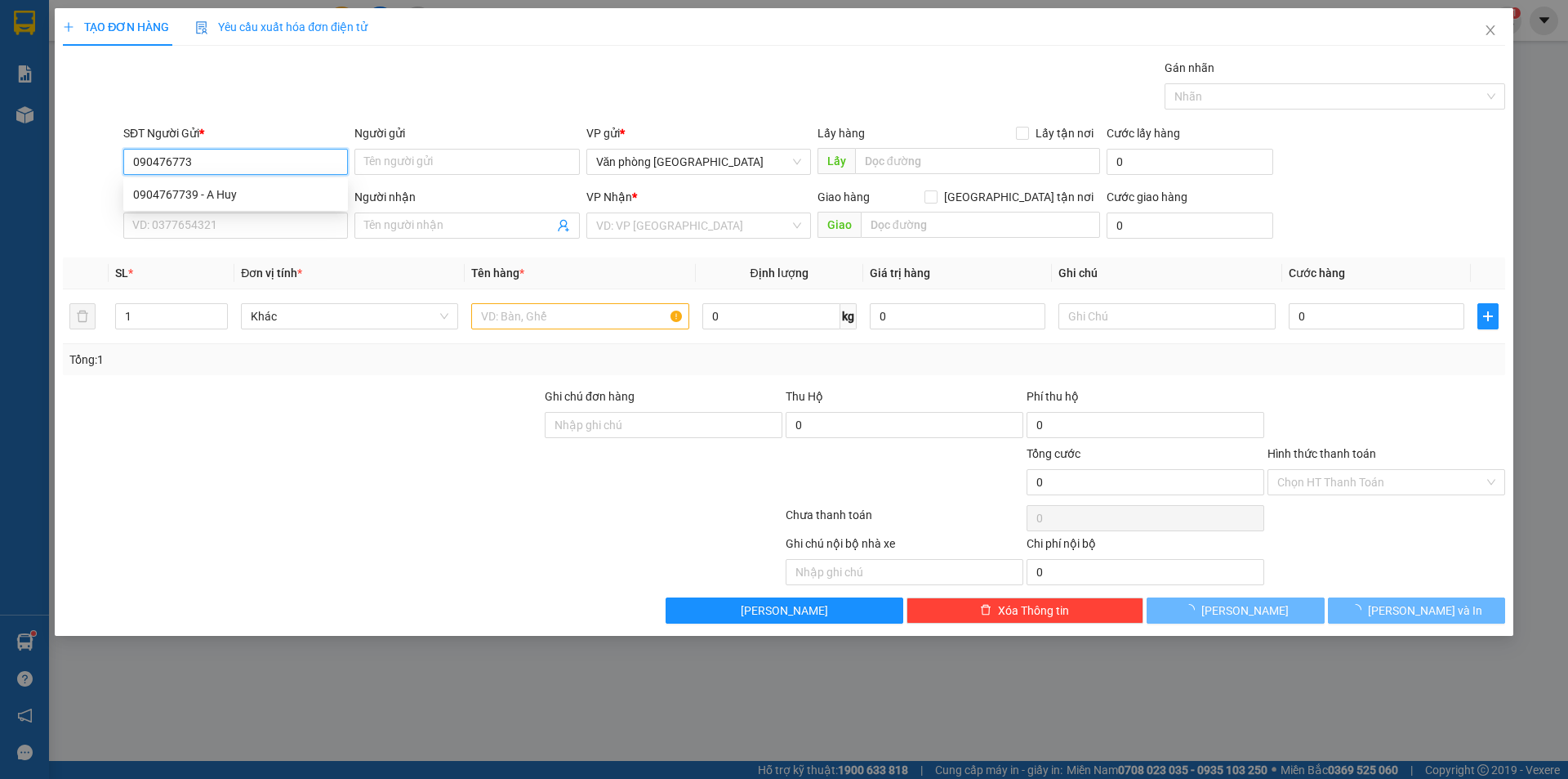
type input "0904767739"
click at [233, 186] on div "0904767739 - A Huy" at bounding box center [235, 195] width 205 height 18
type input "A Huy"
type input "0942210529"
type input "A CHÂU"
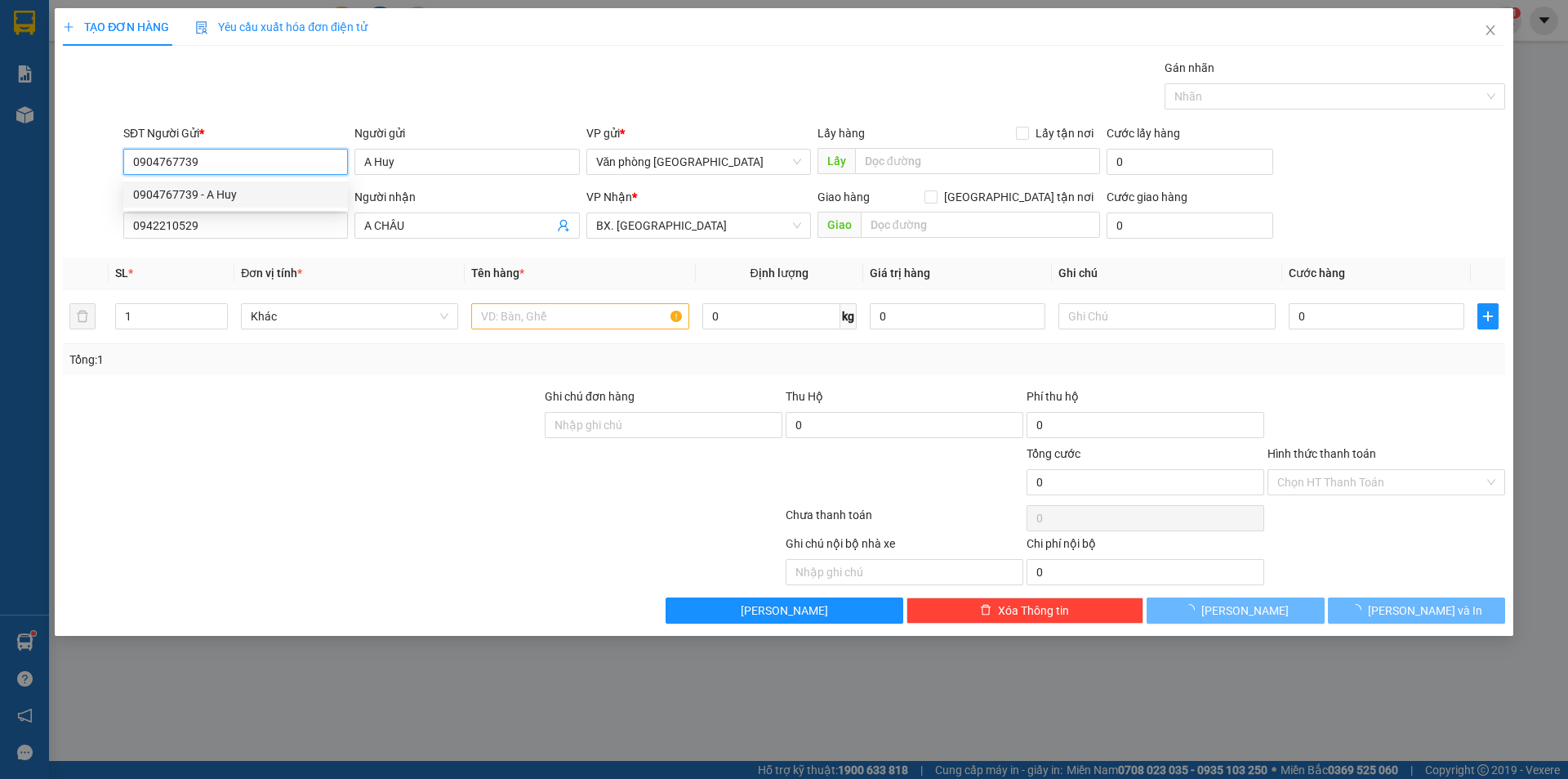
type input "40.000"
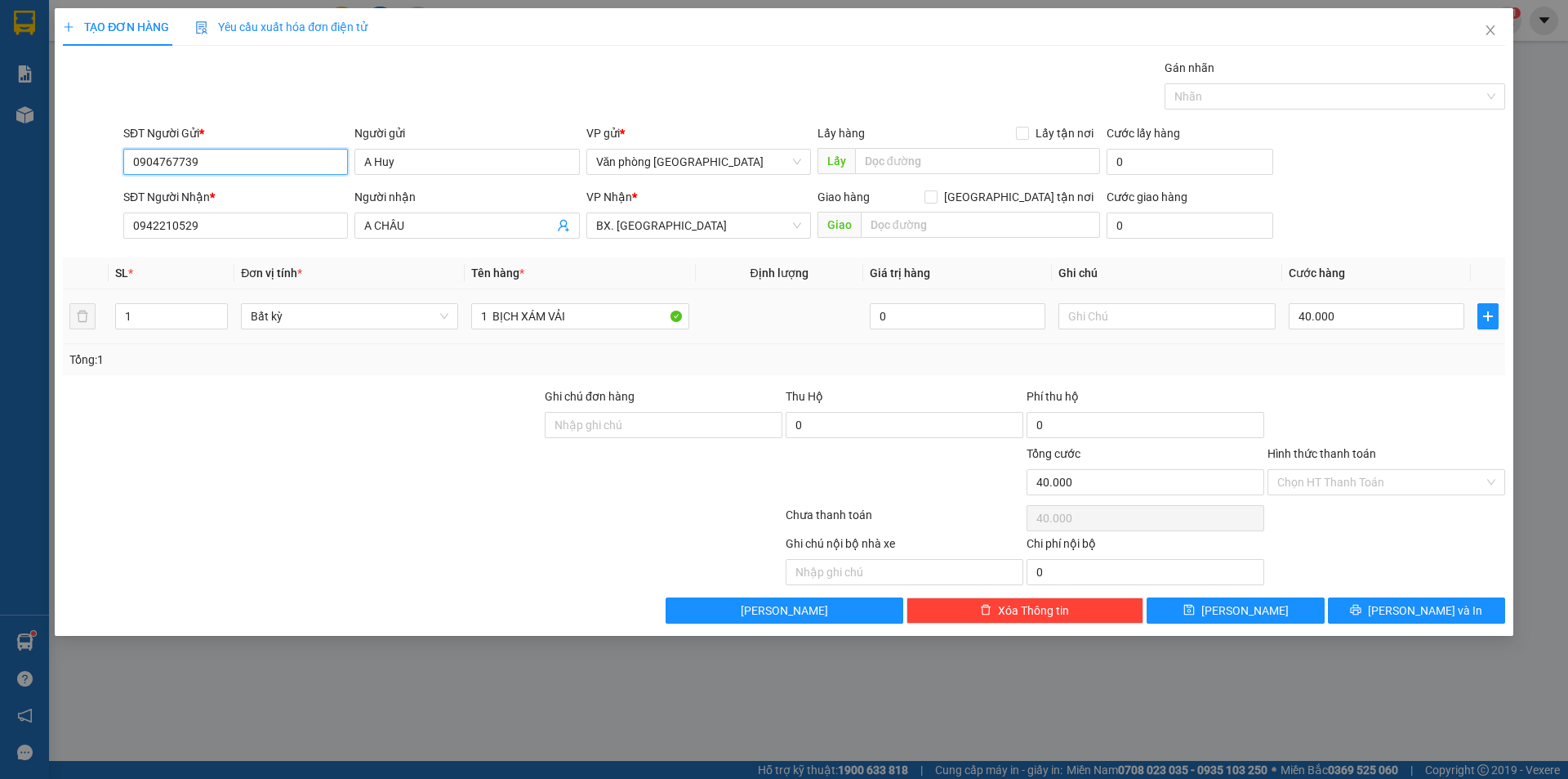
type input "0904767739"
click at [266, 233] on input "0942210529" at bounding box center [235, 225] width 224 height 26
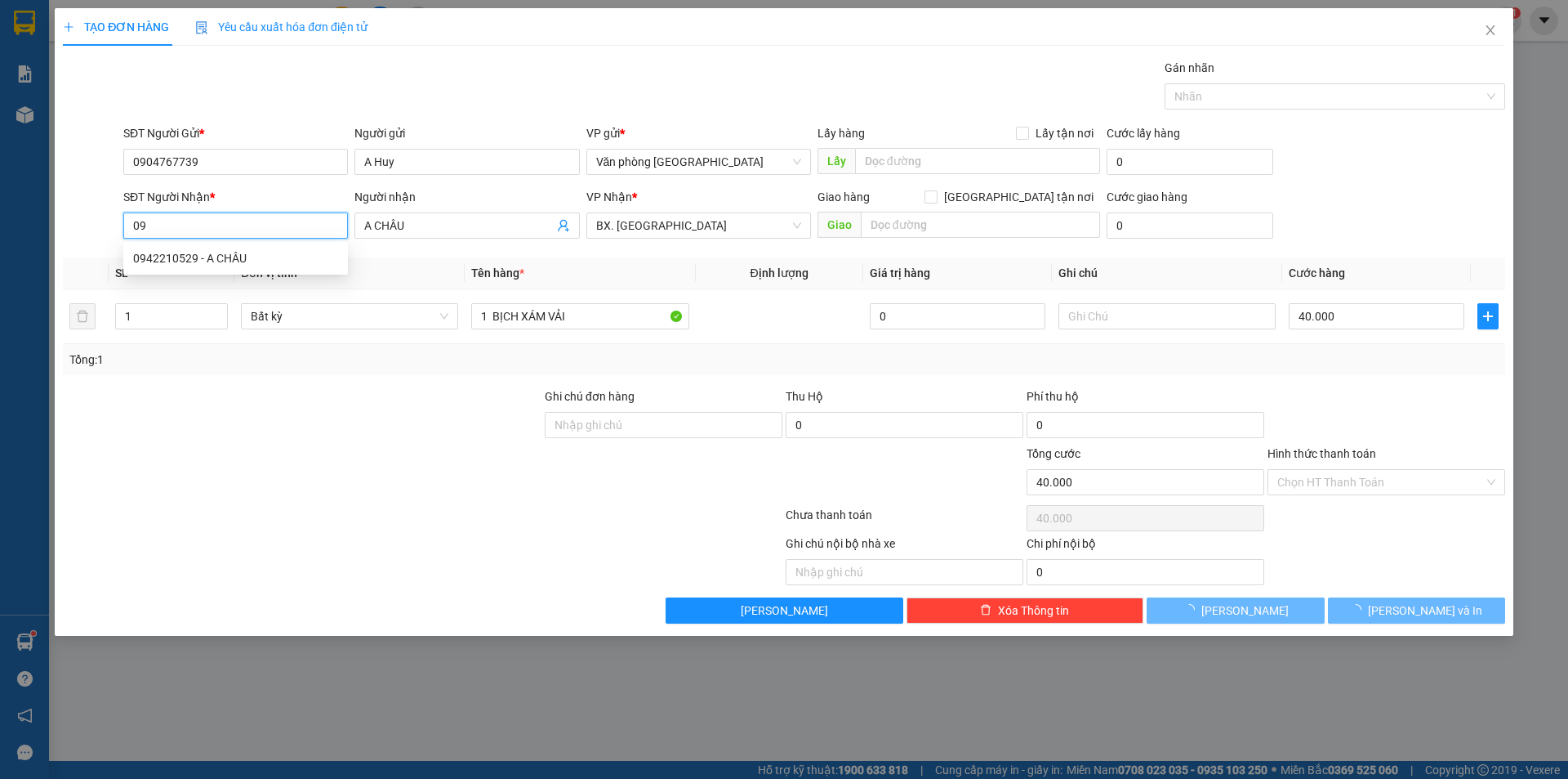
type input "0"
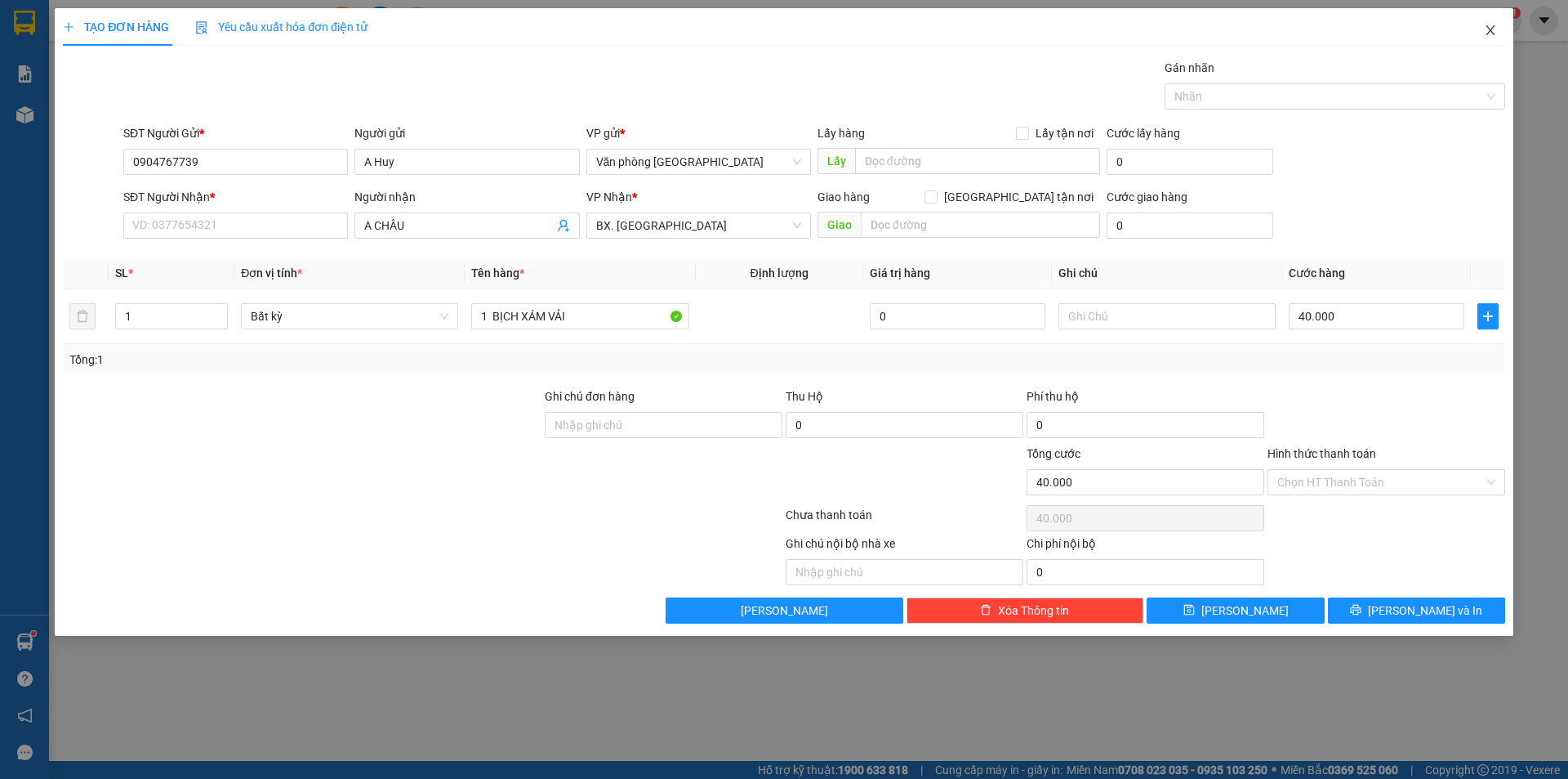
click at [1490, 32] on icon "close" at bounding box center [1490, 30] width 9 height 10
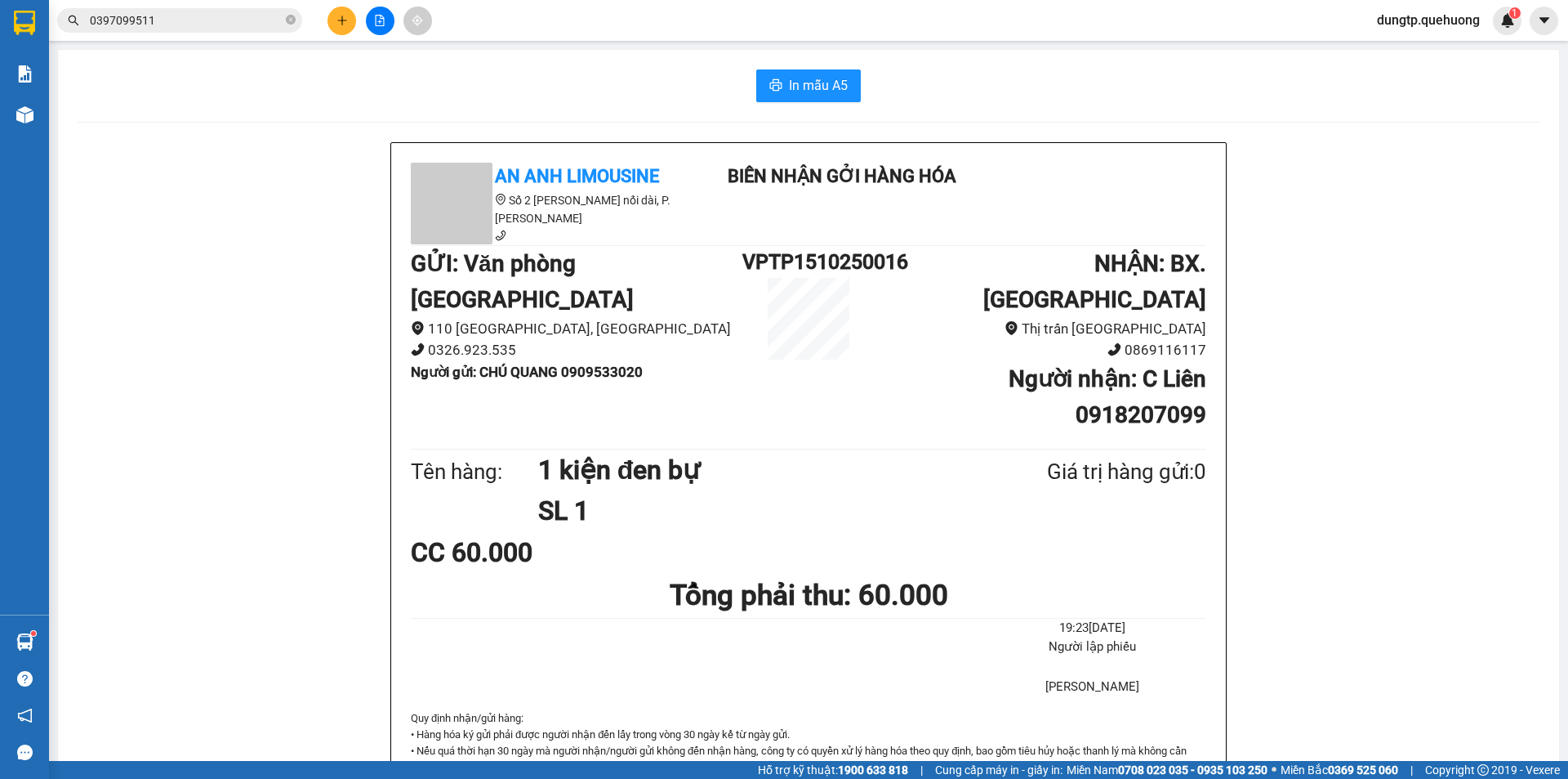
click at [193, 23] on input "0397099511" at bounding box center [186, 21] width 192 height 18
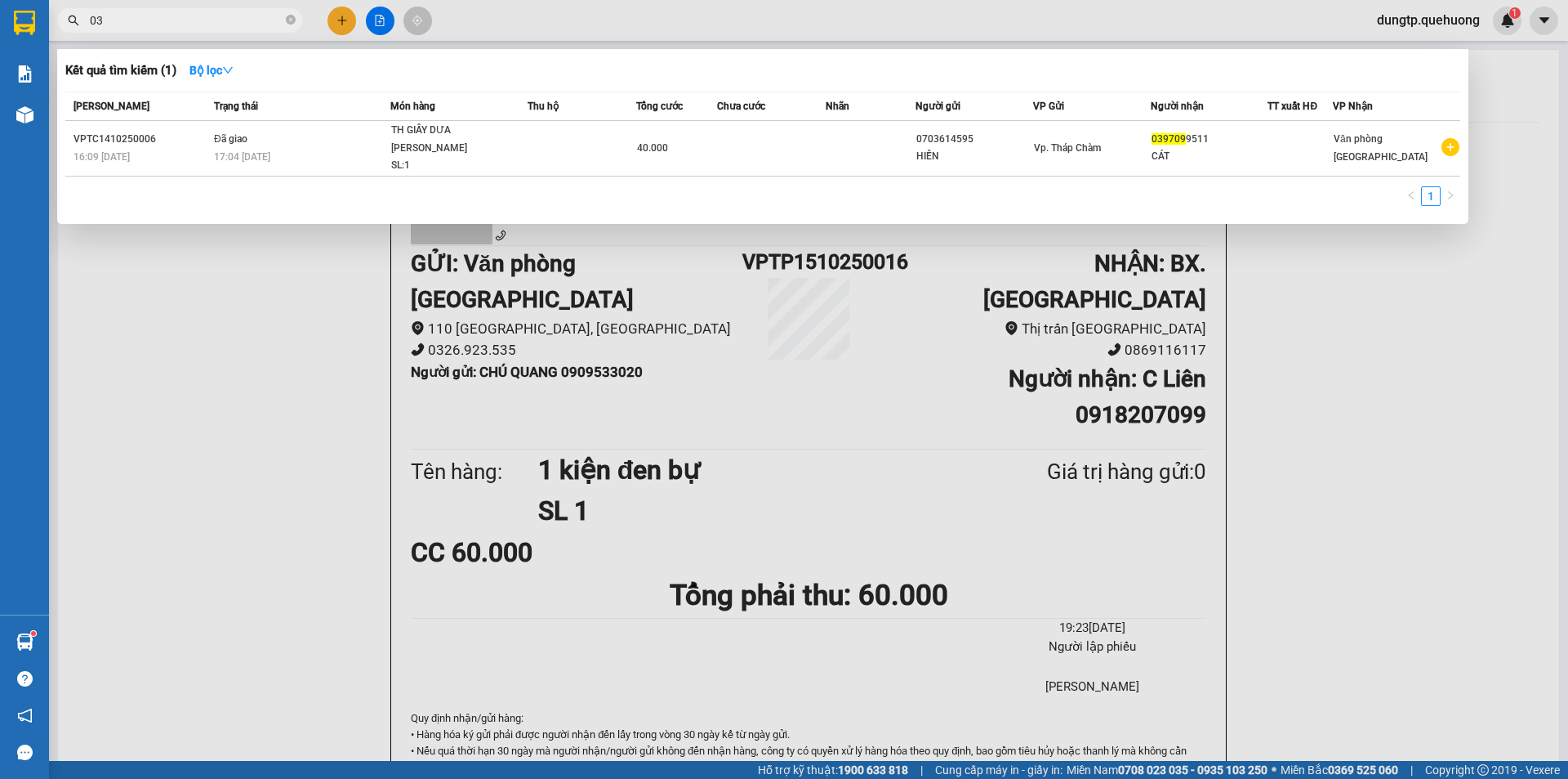
type input "0"
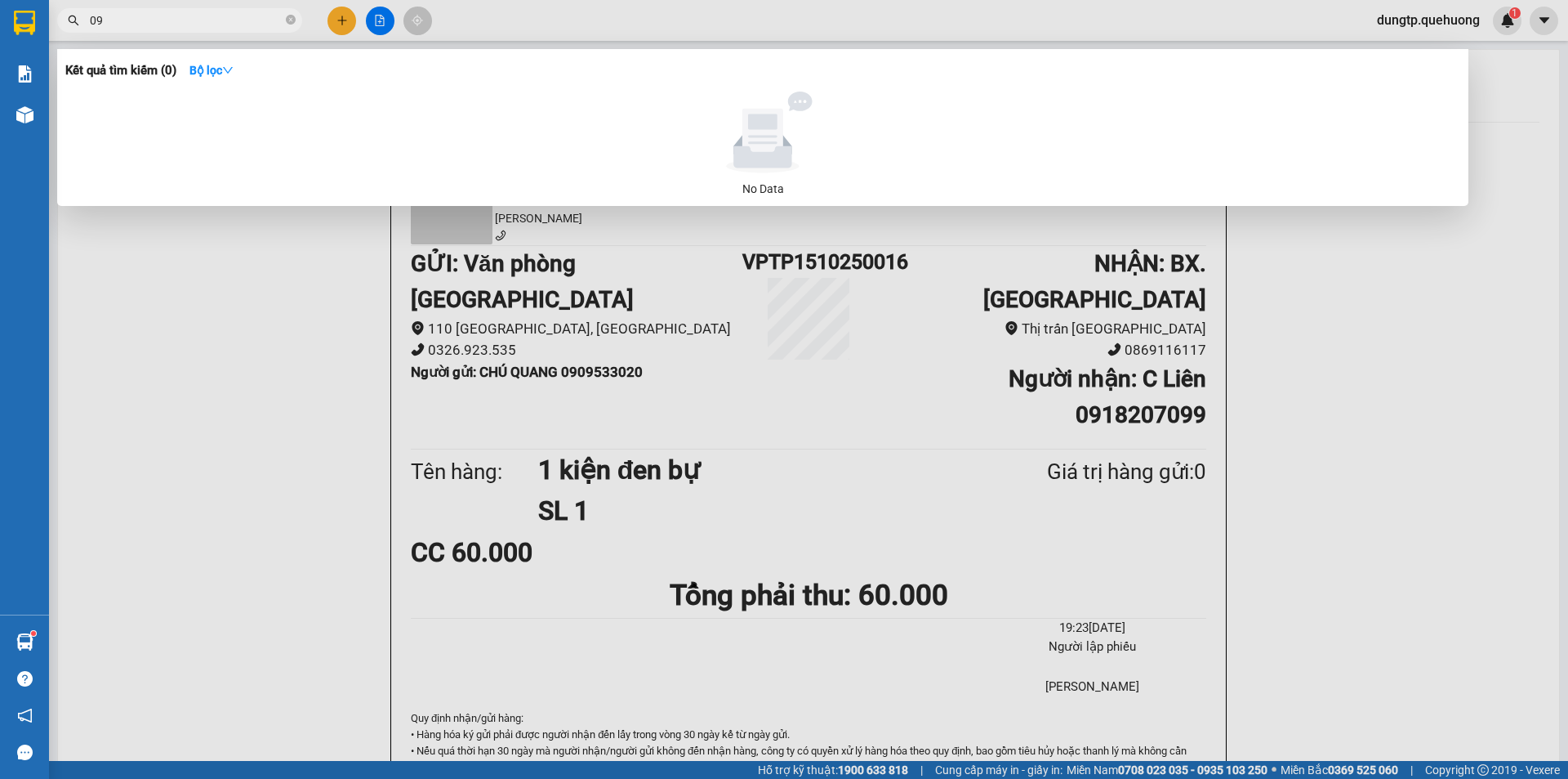
type input "0"
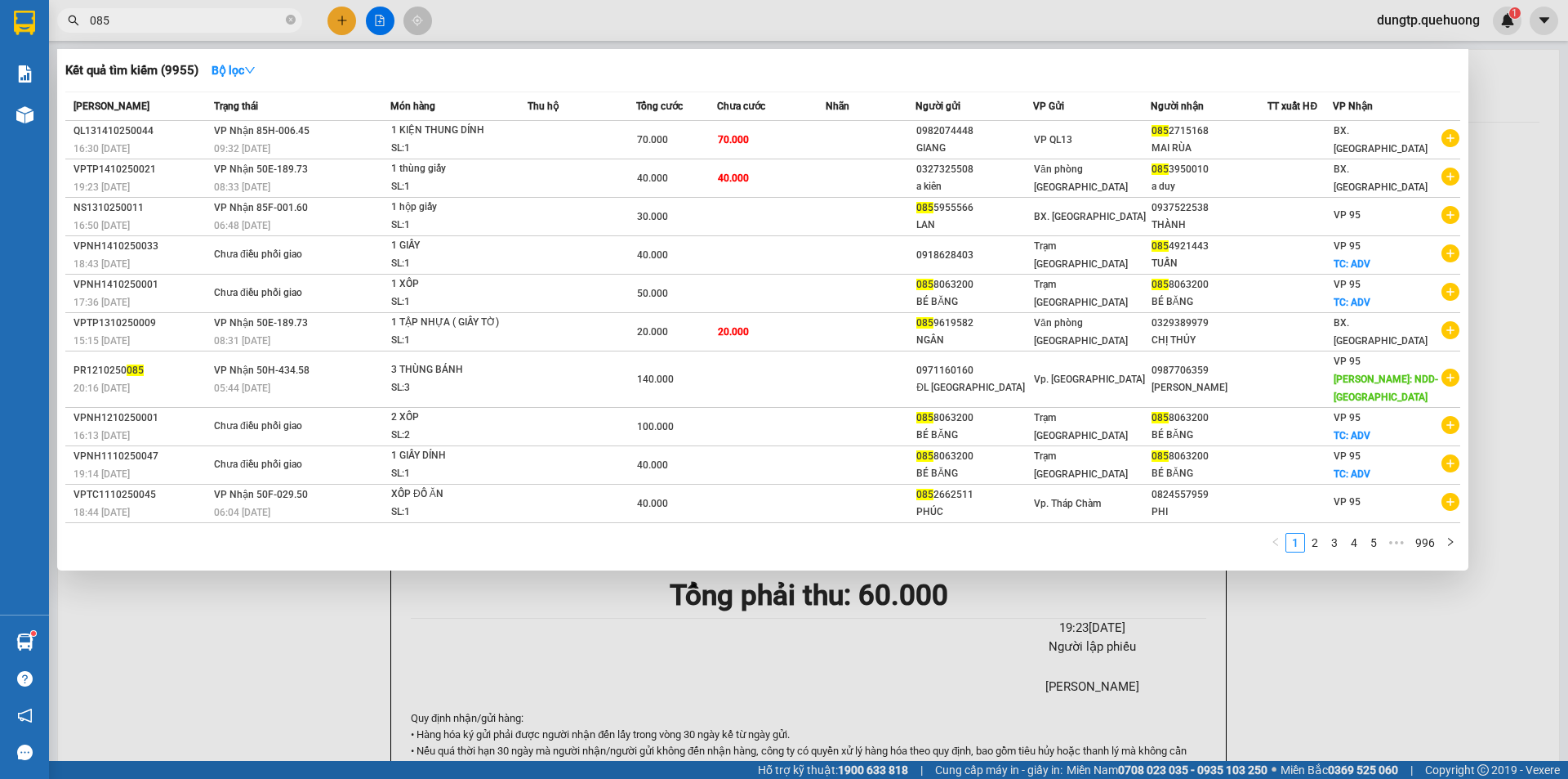
click at [198, 17] on input "085" at bounding box center [186, 21] width 192 height 18
type input "085"
click at [342, 12] on div at bounding box center [784, 389] width 1568 height 779
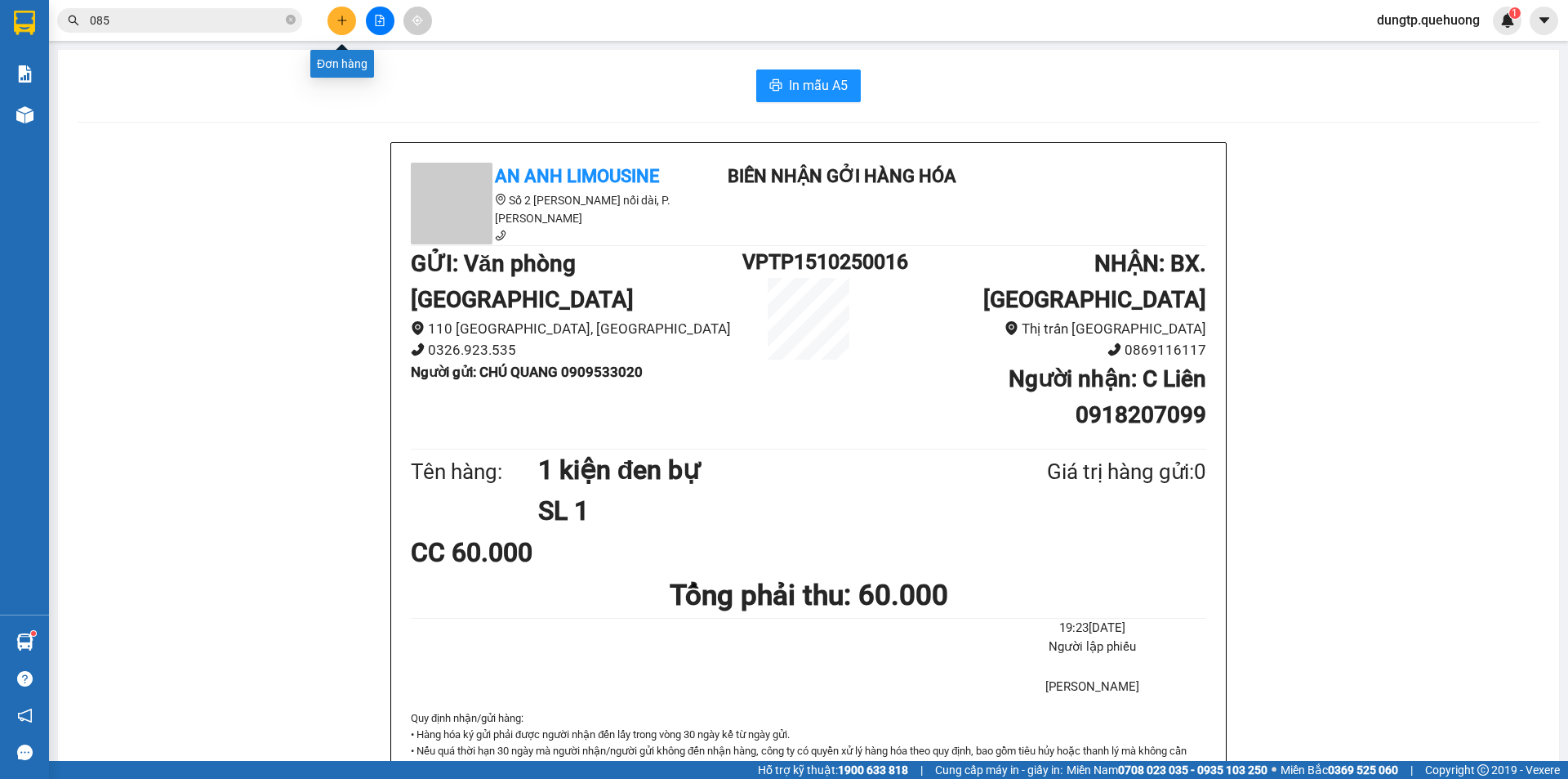
click at [342, 19] on icon "plus" at bounding box center [341, 20] width 1 height 9
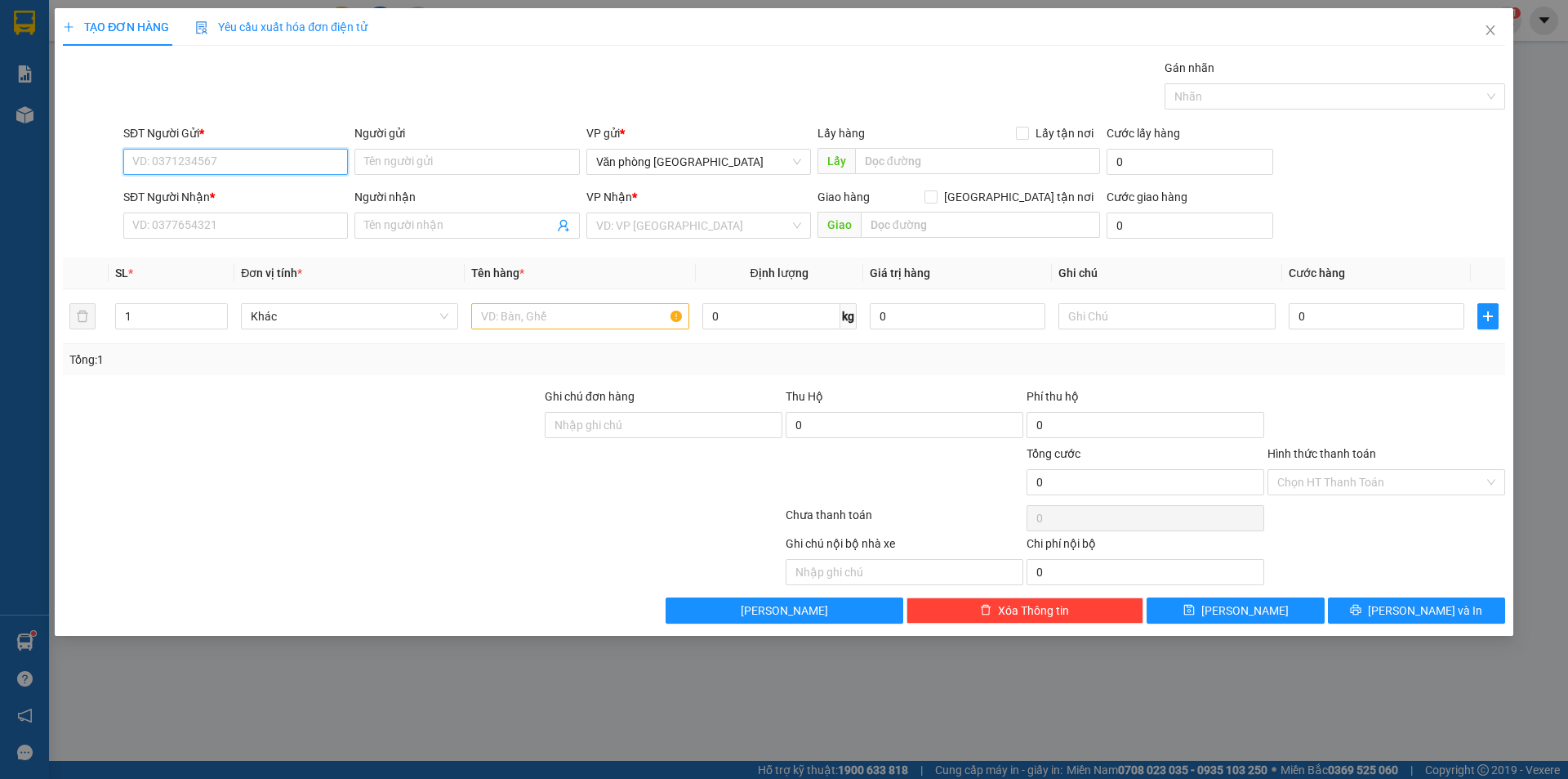
click at [283, 161] on input "SĐT Người Gửi *" at bounding box center [235, 162] width 224 height 26
click at [271, 201] on div "0904767739 - A Huy" at bounding box center [235, 195] width 205 height 18
type input "0904767739"
type input "A Huy"
type input "0942210529"
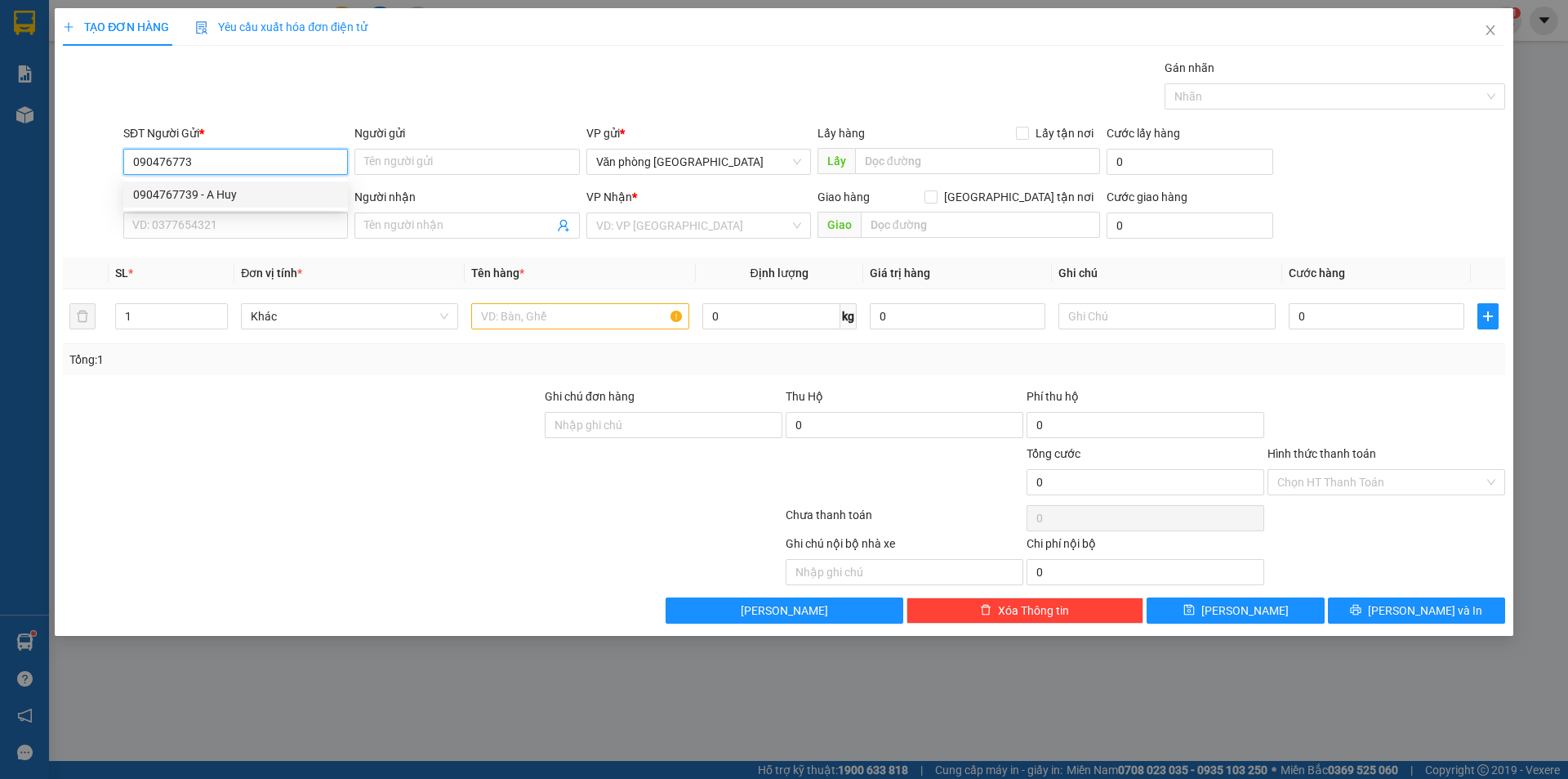
type input "A CHÂU"
type input "40.000"
type input "0904767739"
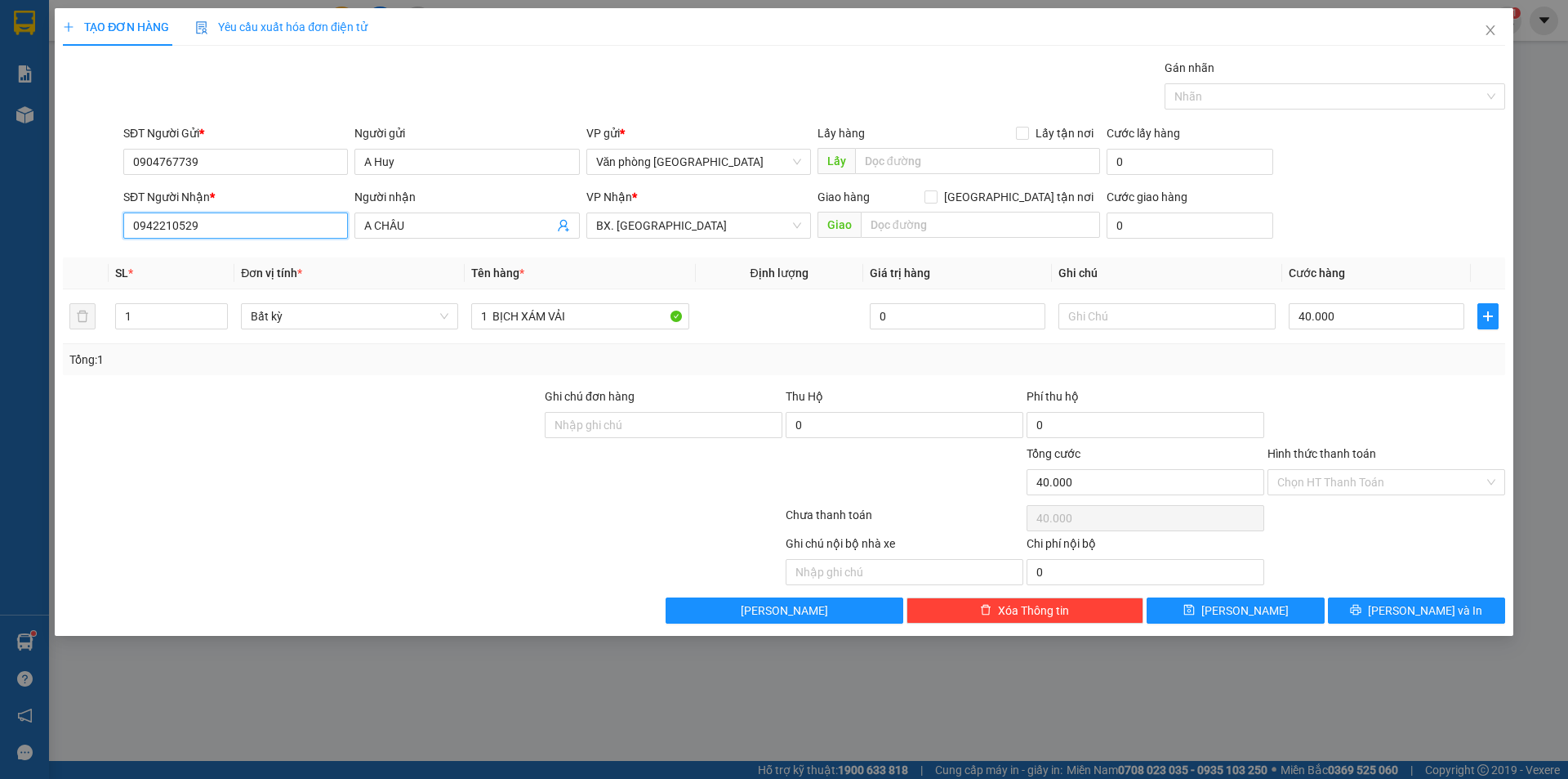
click at [255, 226] on input "0942210529" at bounding box center [235, 225] width 224 height 26
type input "0"
type input "0786246385"
click at [432, 224] on input "A CHÂU" at bounding box center [458, 225] width 188 height 18
type input "A mai"
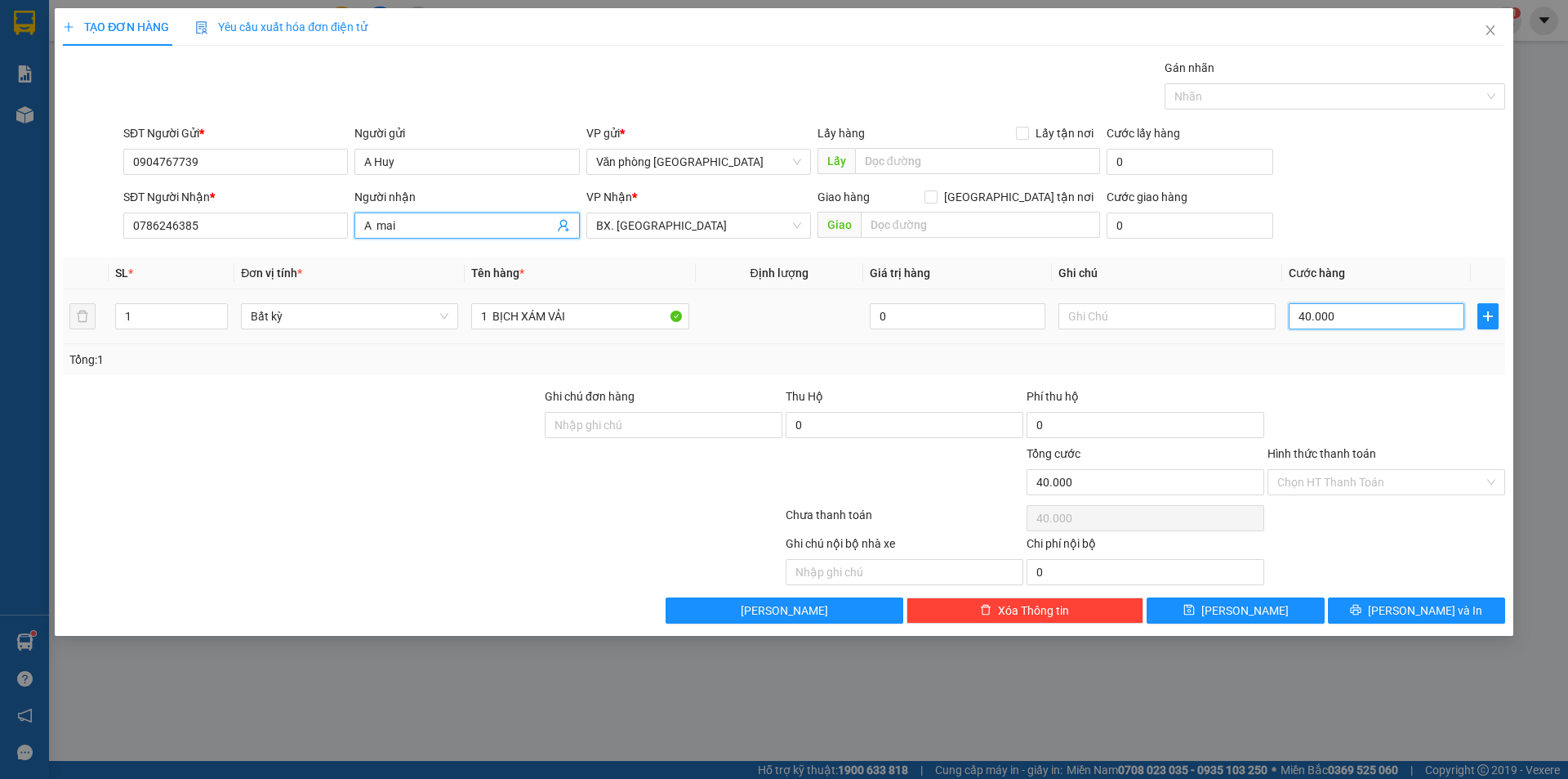
click at [1349, 319] on input "40.000" at bounding box center [1377, 317] width 176 height 26
type input "0"
type input "6"
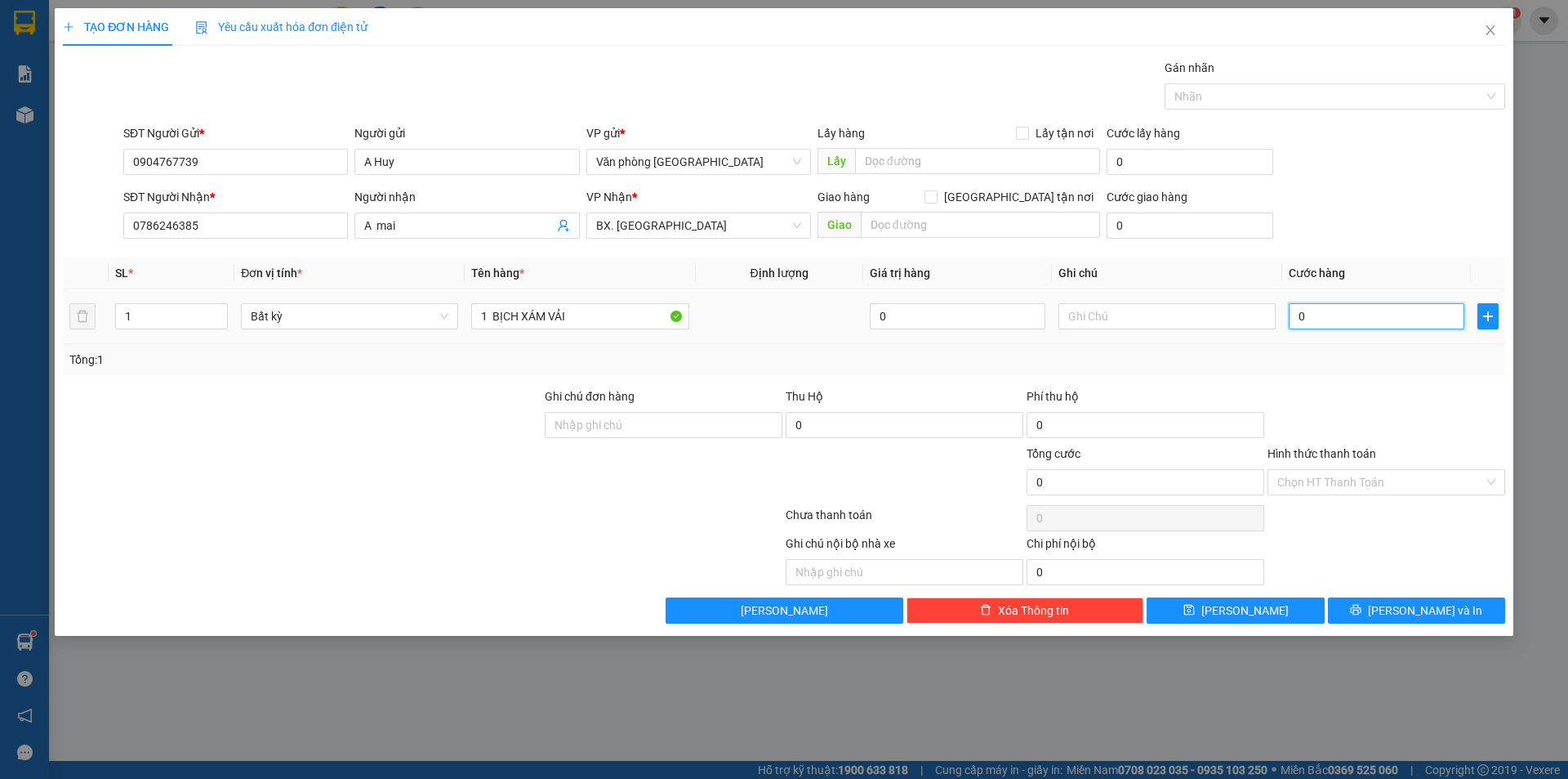
type input "6"
type input "06"
type input "60"
type input "060"
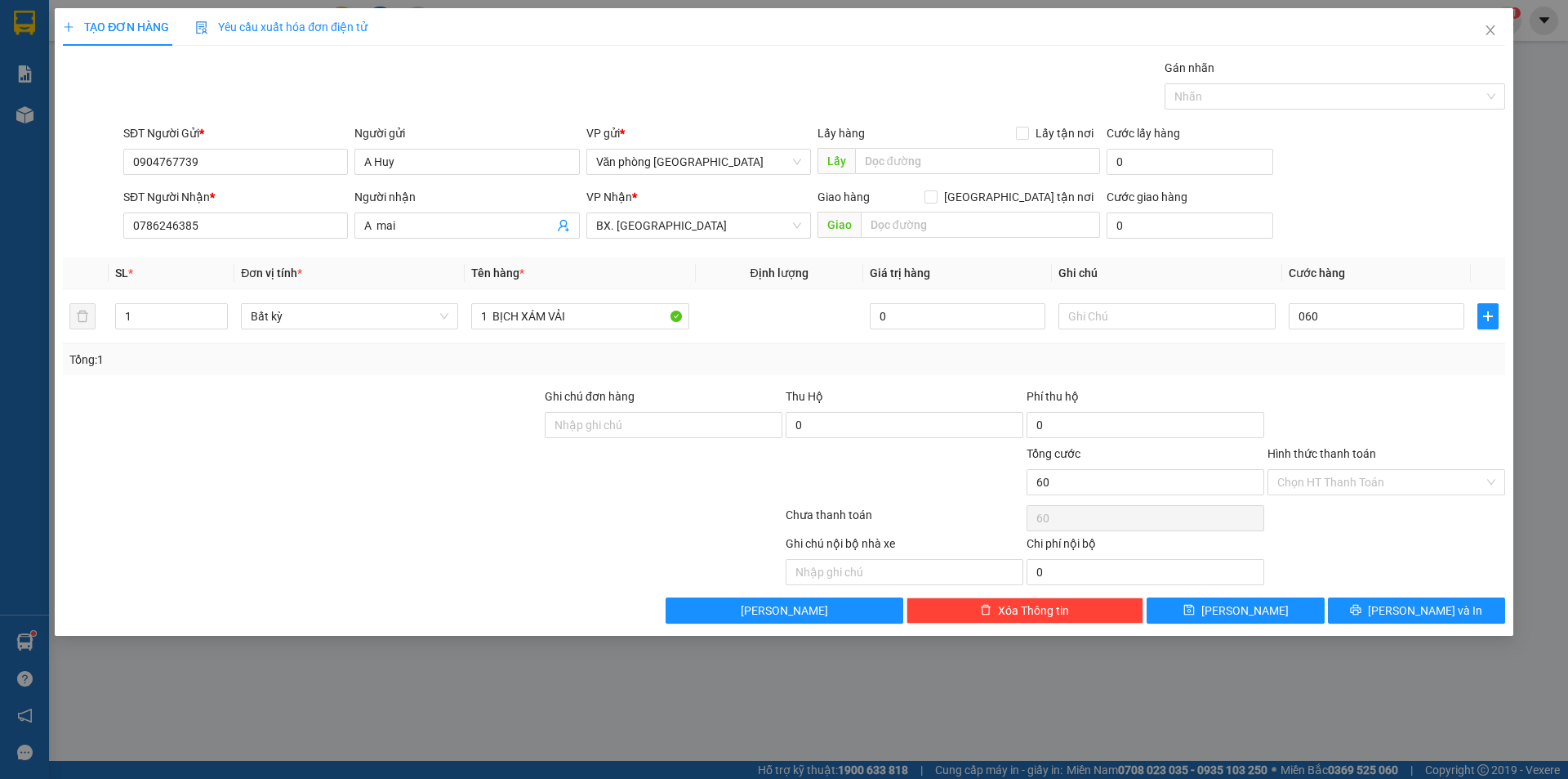
click at [1329, 393] on div at bounding box center [1386, 416] width 241 height 58
type input "60.000"
drag, startPoint x: 1364, startPoint y: 474, endPoint x: 1355, endPoint y: 477, distance: 9.5
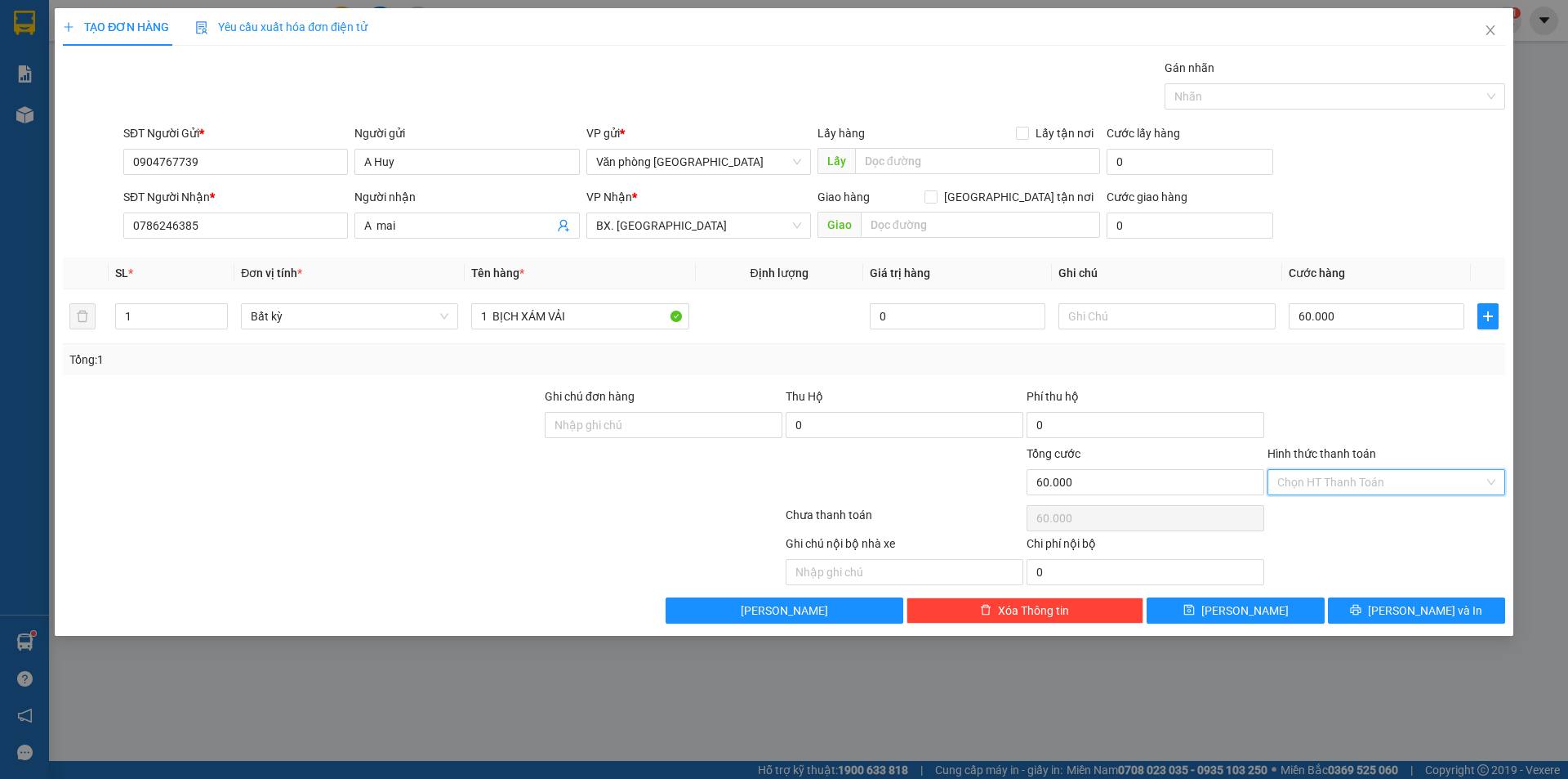
click at [1364, 475] on input "Hình thức thanh toán" at bounding box center [1381, 482] width 206 height 25
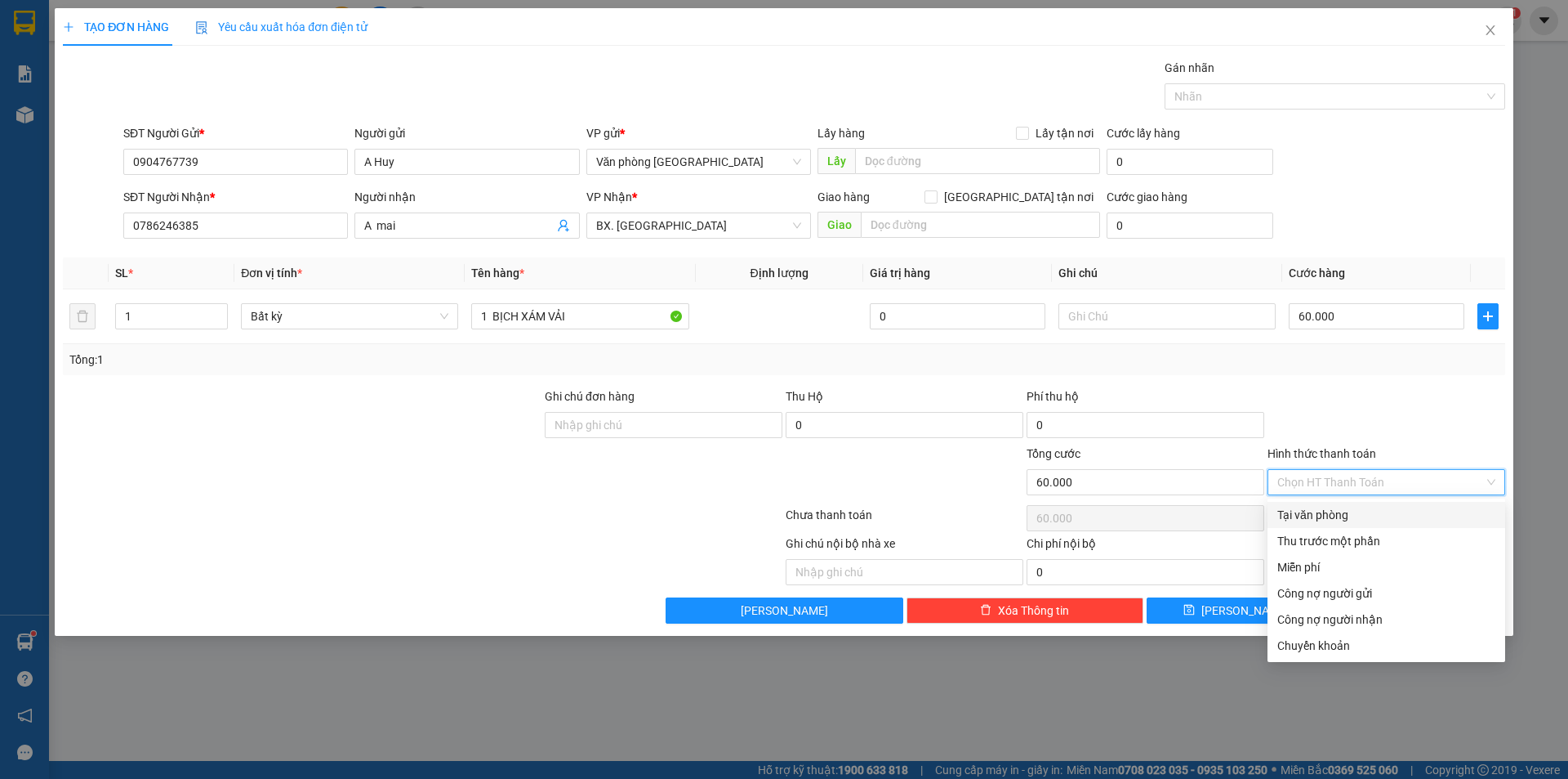
click at [943, 686] on div "TẠO ĐƠN HÀNG Yêu cầu xuất hóa đơn điện tử Transit Pickup Surcharge Ids Transit …" at bounding box center [784, 389] width 1568 height 779
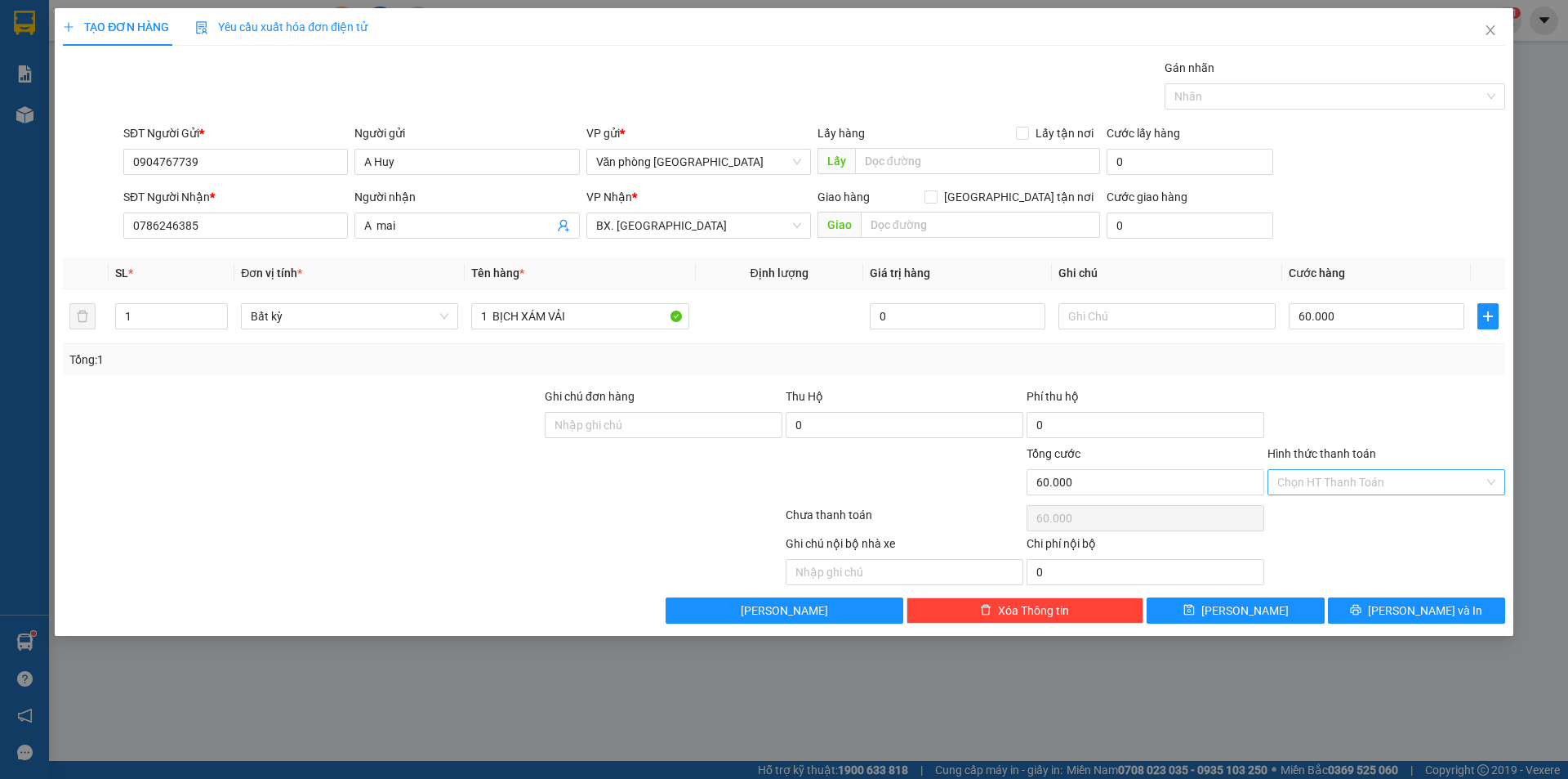
click at [1365, 483] on input "Hình thức thanh toán" at bounding box center [1381, 482] width 206 height 25
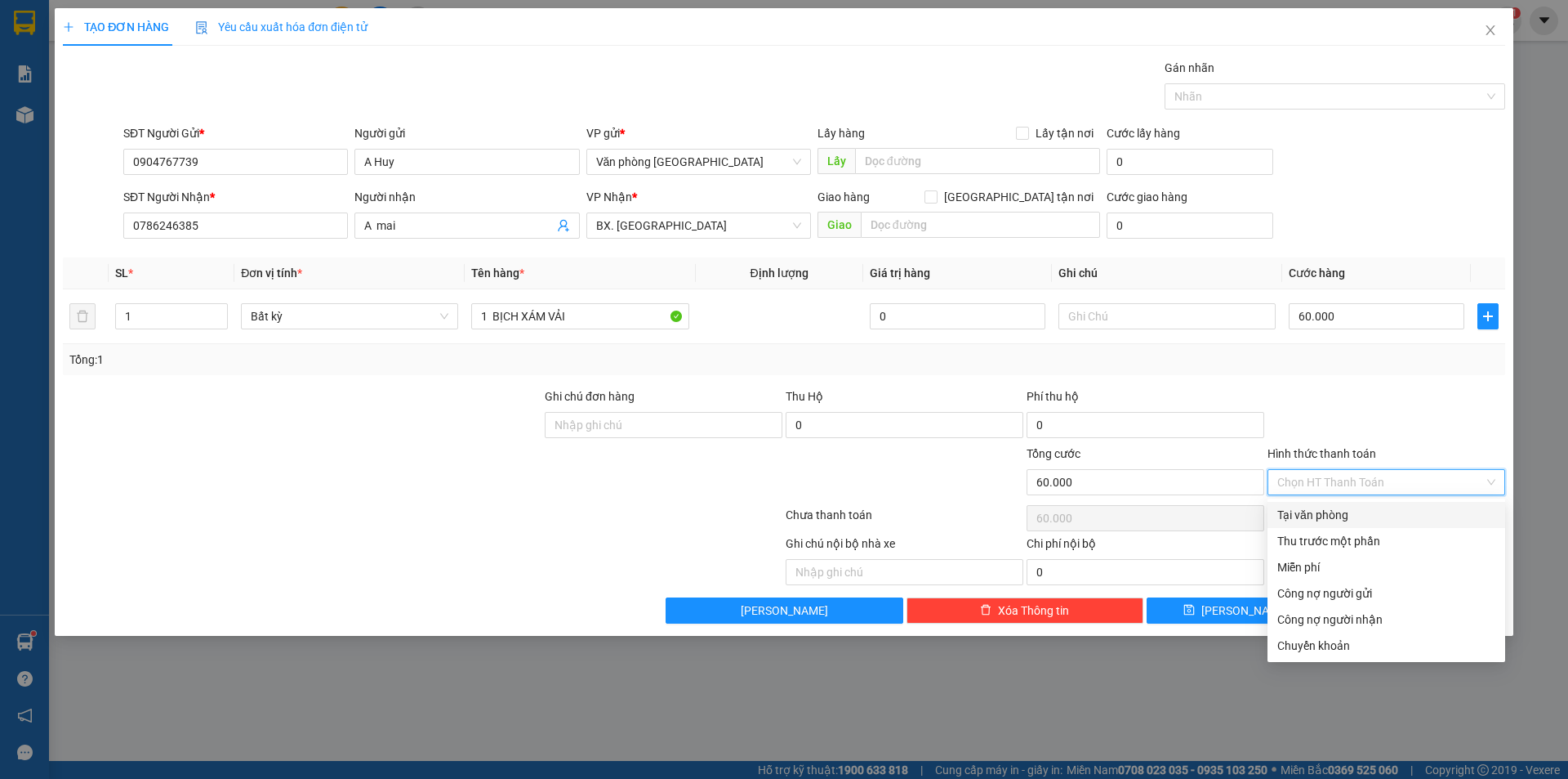
click at [1344, 521] on div "Tại văn phòng" at bounding box center [1386, 515] width 218 height 18
type input "0"
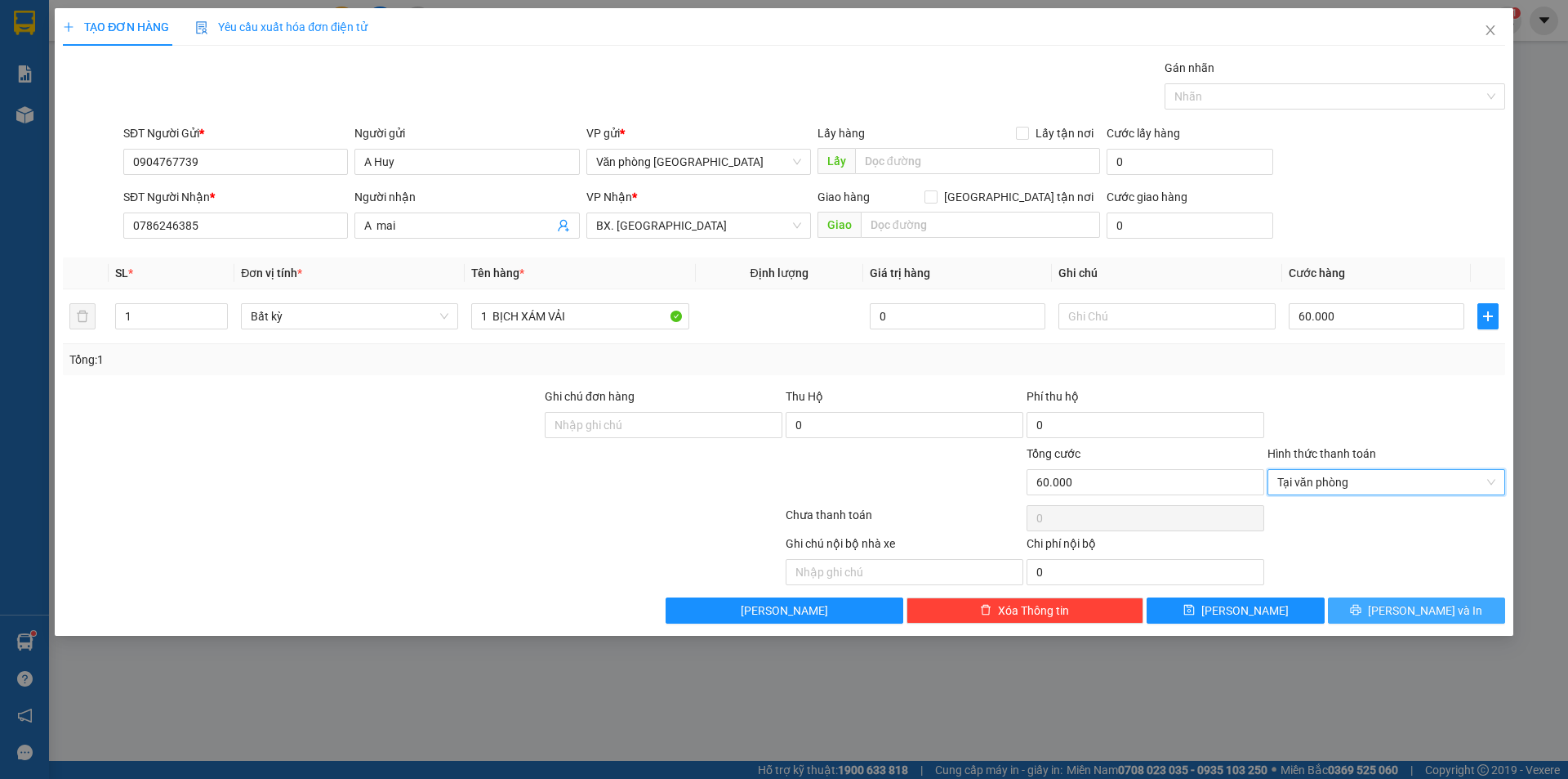
click at [1391, 622] on button "[PERSON_NAME] và In" at bounding box center [1417, 610] width 178 height 26
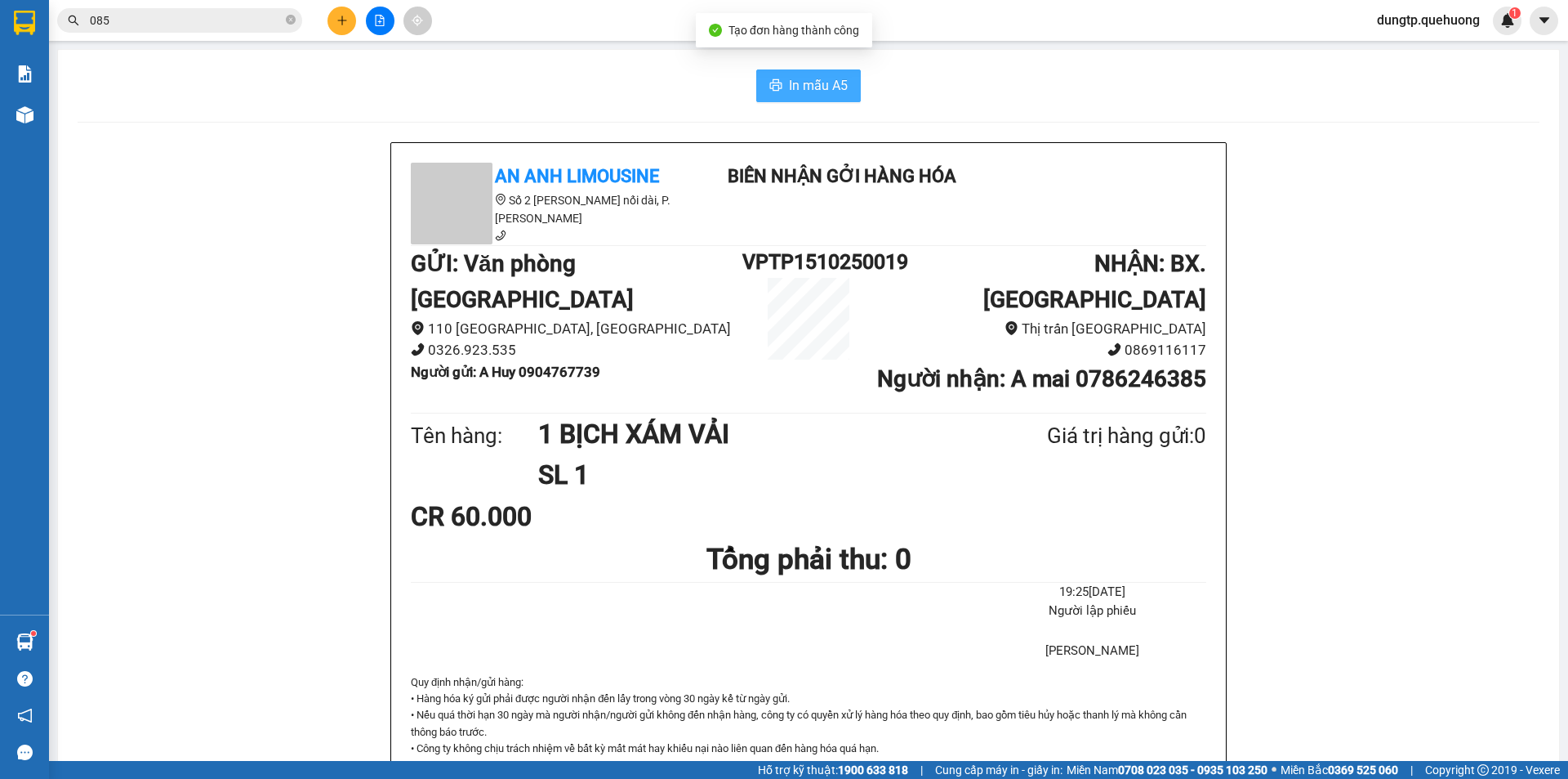
click at [789, 89] on span "In mẫu A5" at bounding box center [819, 85] width 59 height 21
click at [809, 89] on span "In mẫu A5" at bounding box center [819, 85] width 59 height 21
